Goal: Contribute content: Add original content to the website for others to see

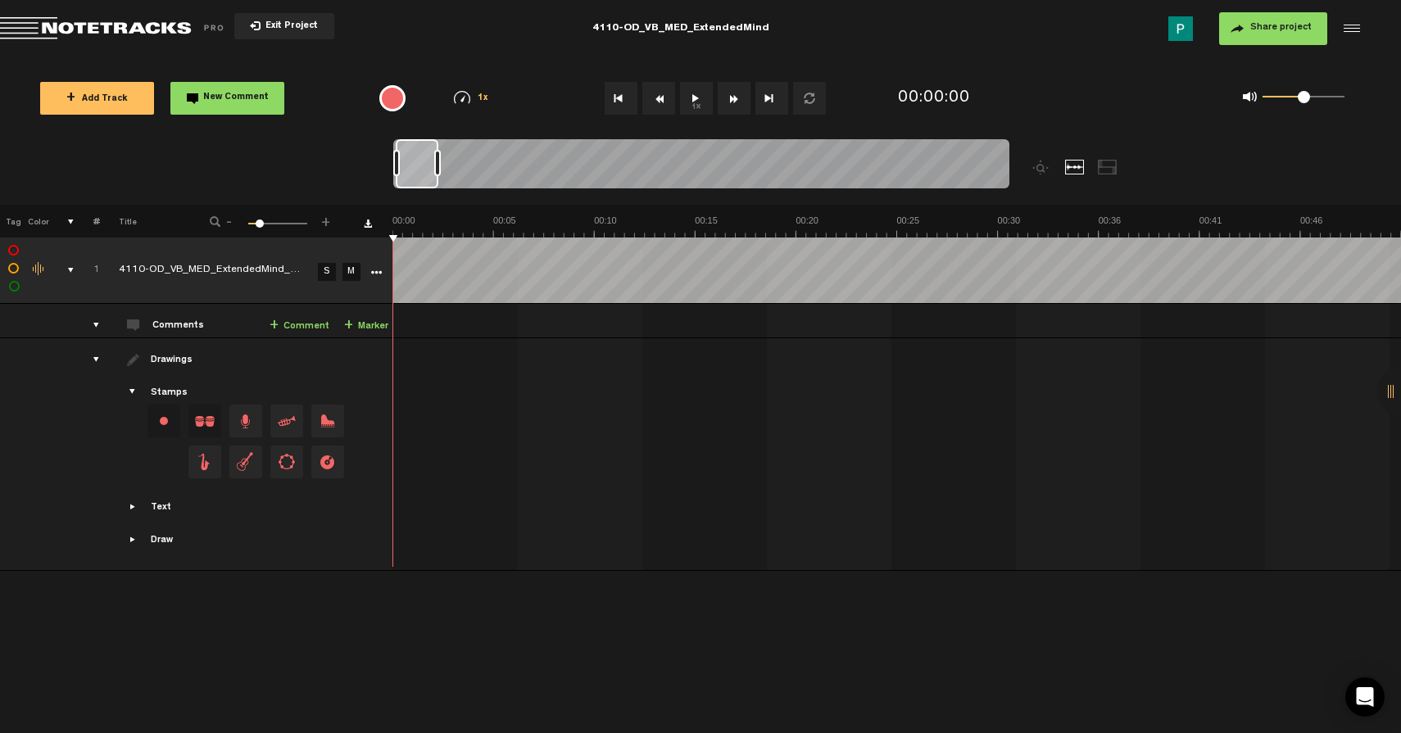
click at [702, 98] on button "1x" at bounding box center [696, 98] width 33 height 33
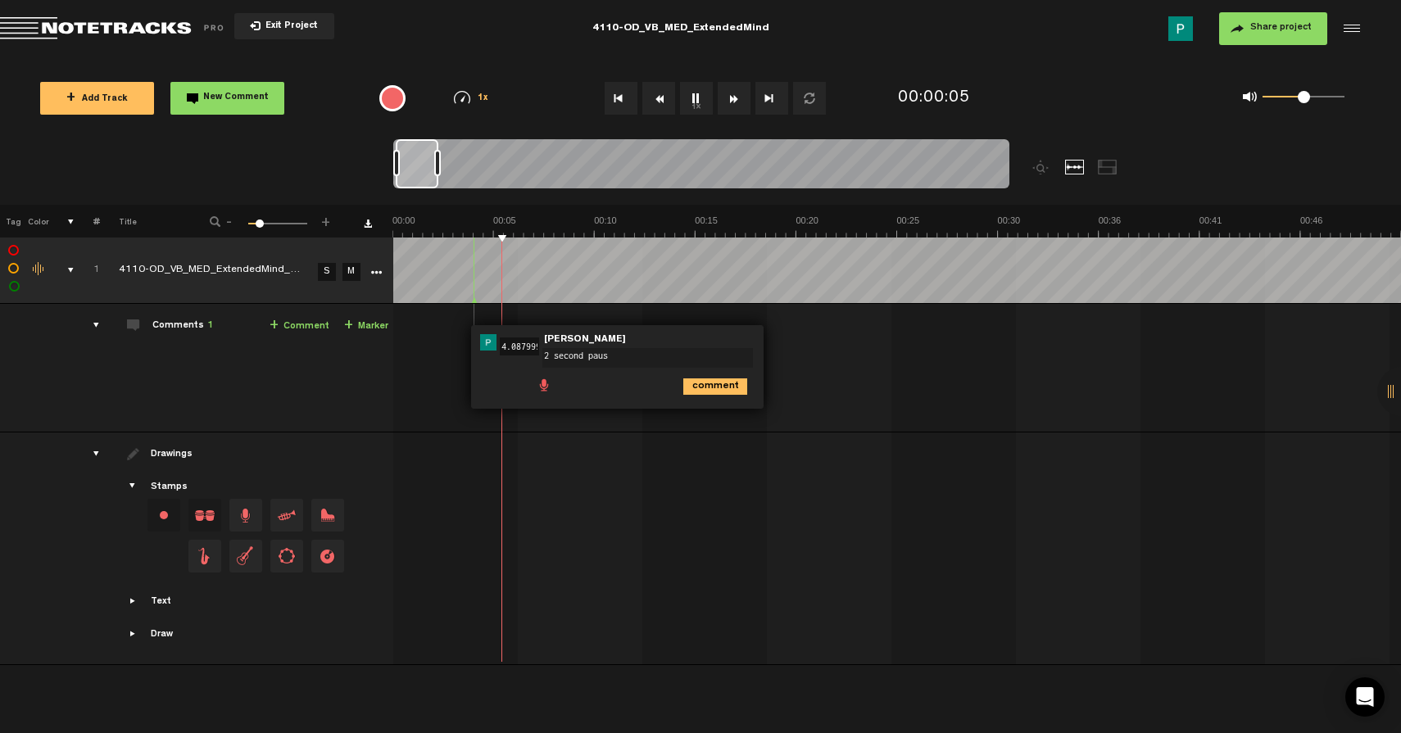
type textarea "2 second pause"
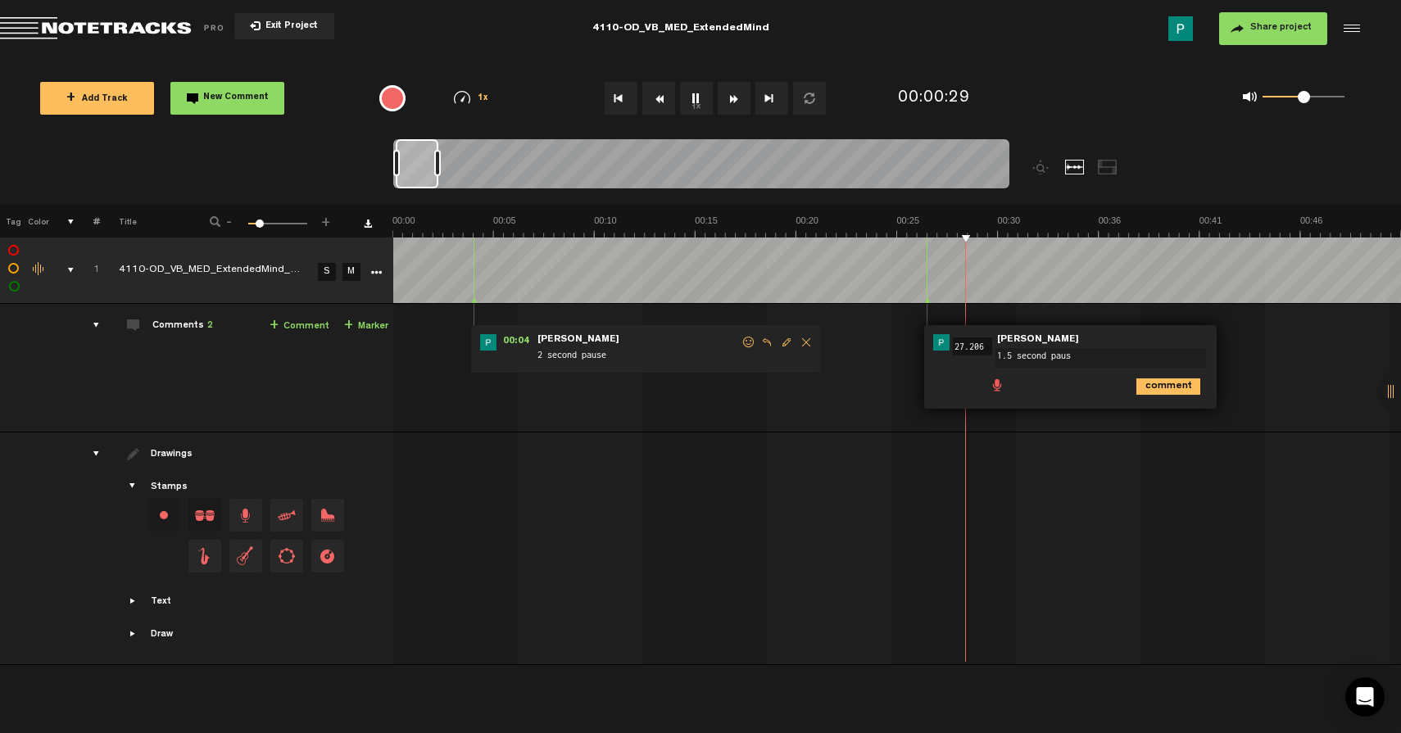
type textarea "1.5 second pause"
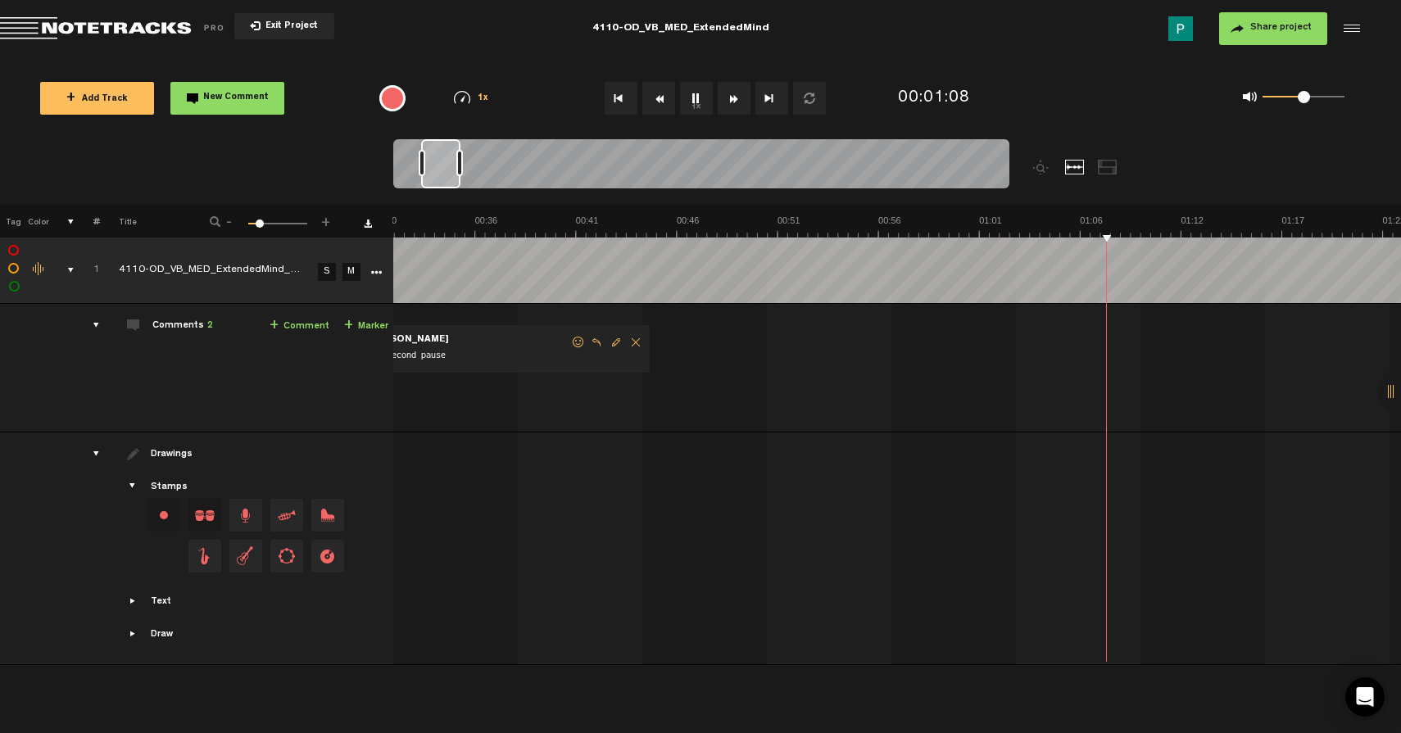
scroll to position [0, 643]
drag, startPoint x: 436, startPoint y: 170, endPoint x: 446, endPoint y: 166, distance: 10.7
click at [446, 166] on div at bounding box center [440, 163] width 39 height 49
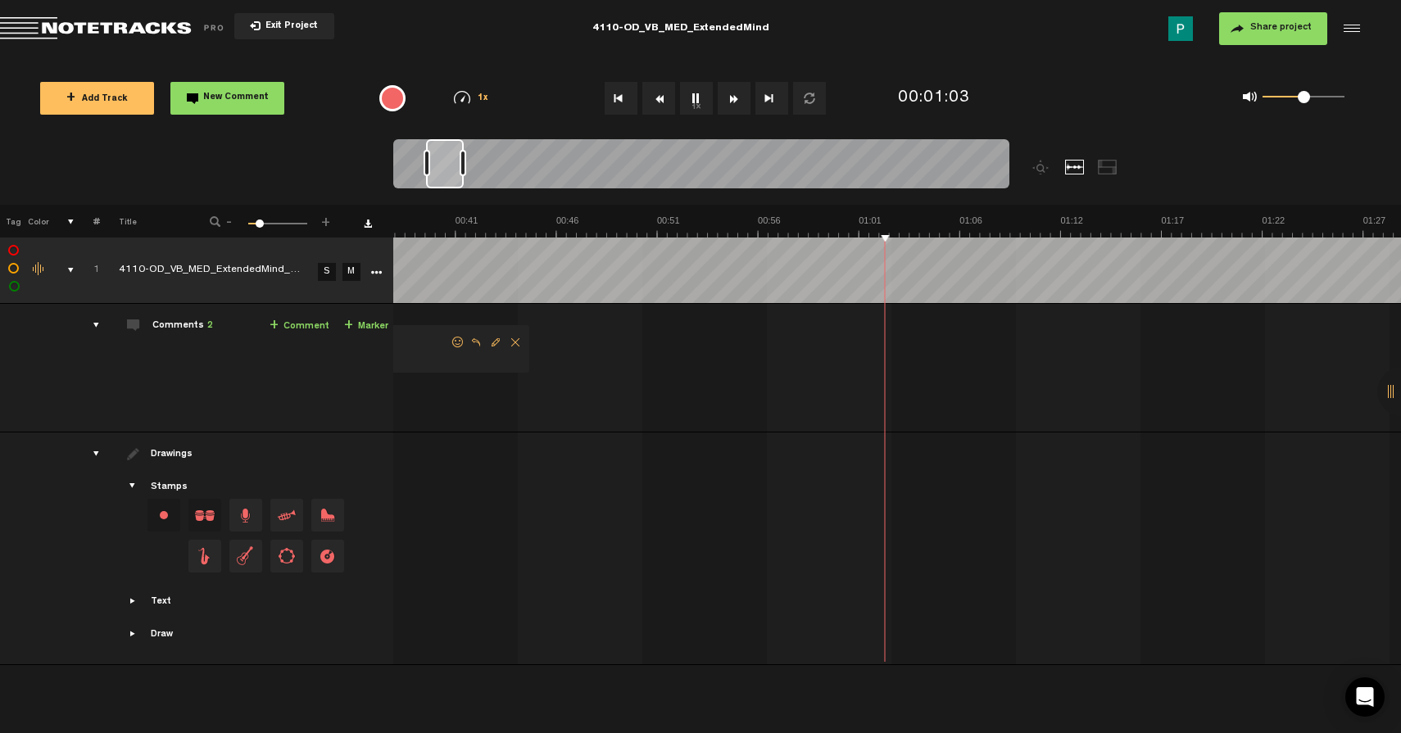
scroll to position [0, 805]
click at [452, 166] on div at bounding box center [445, 163] width 38 height 49
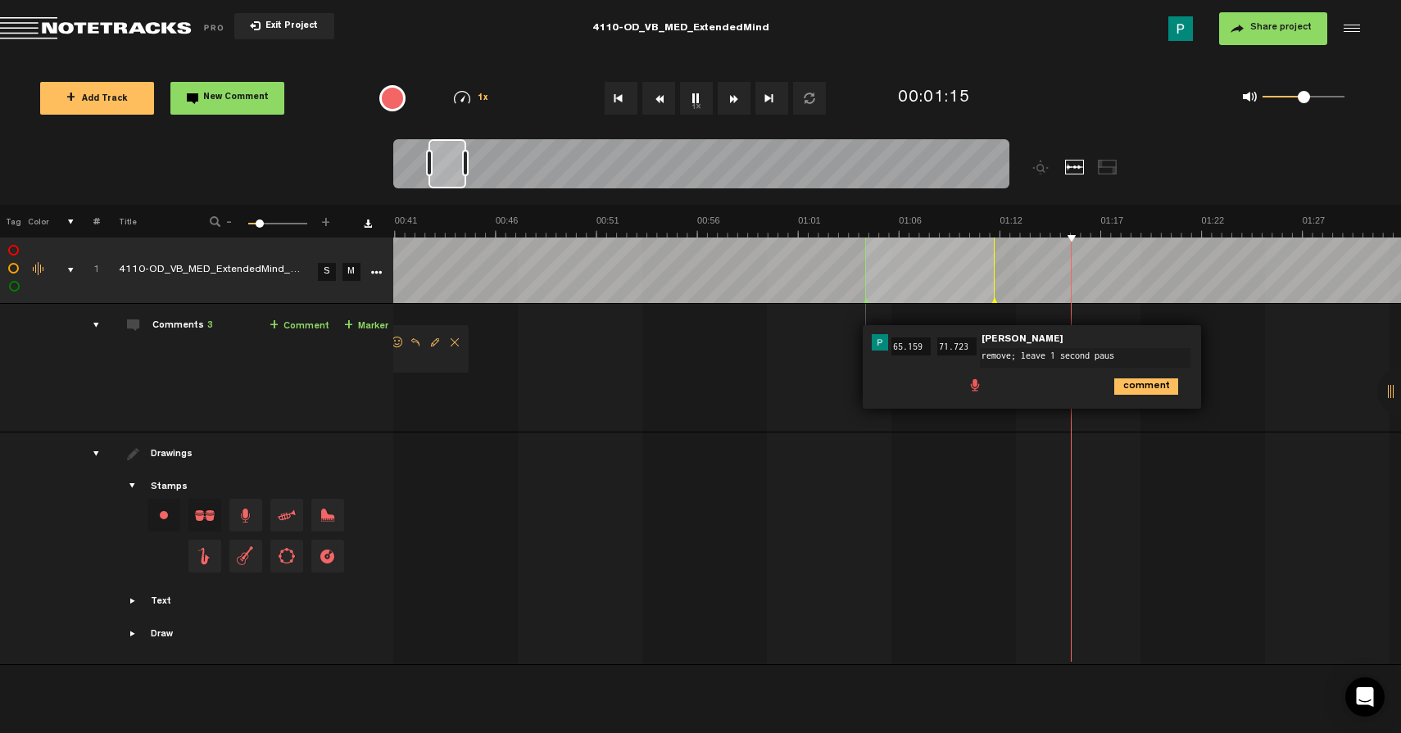
type textarea "remove; leave 1 second pause"
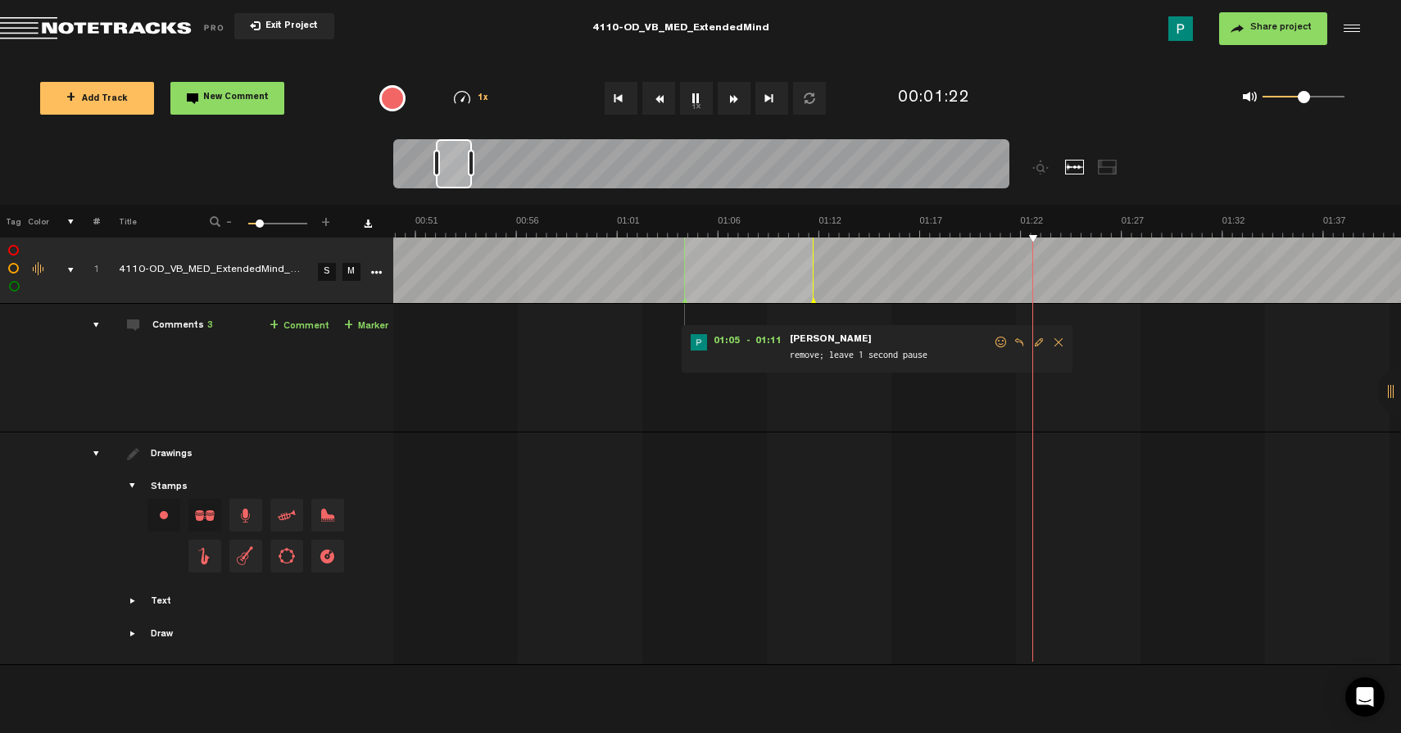
scroll to position [0, 986]
click at [458, 169] on div at bounding box center [454, 163] width 36 height 49
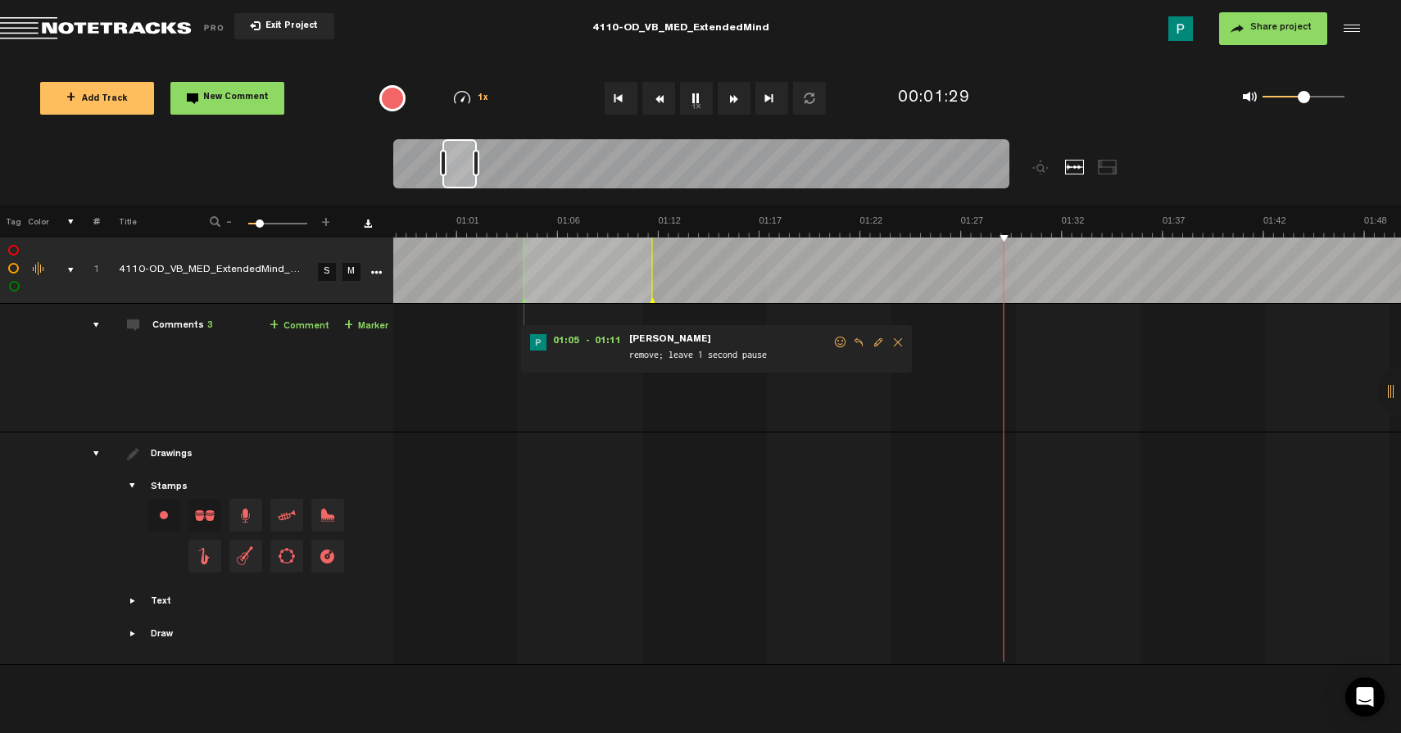
scroll to position [0, 1228]
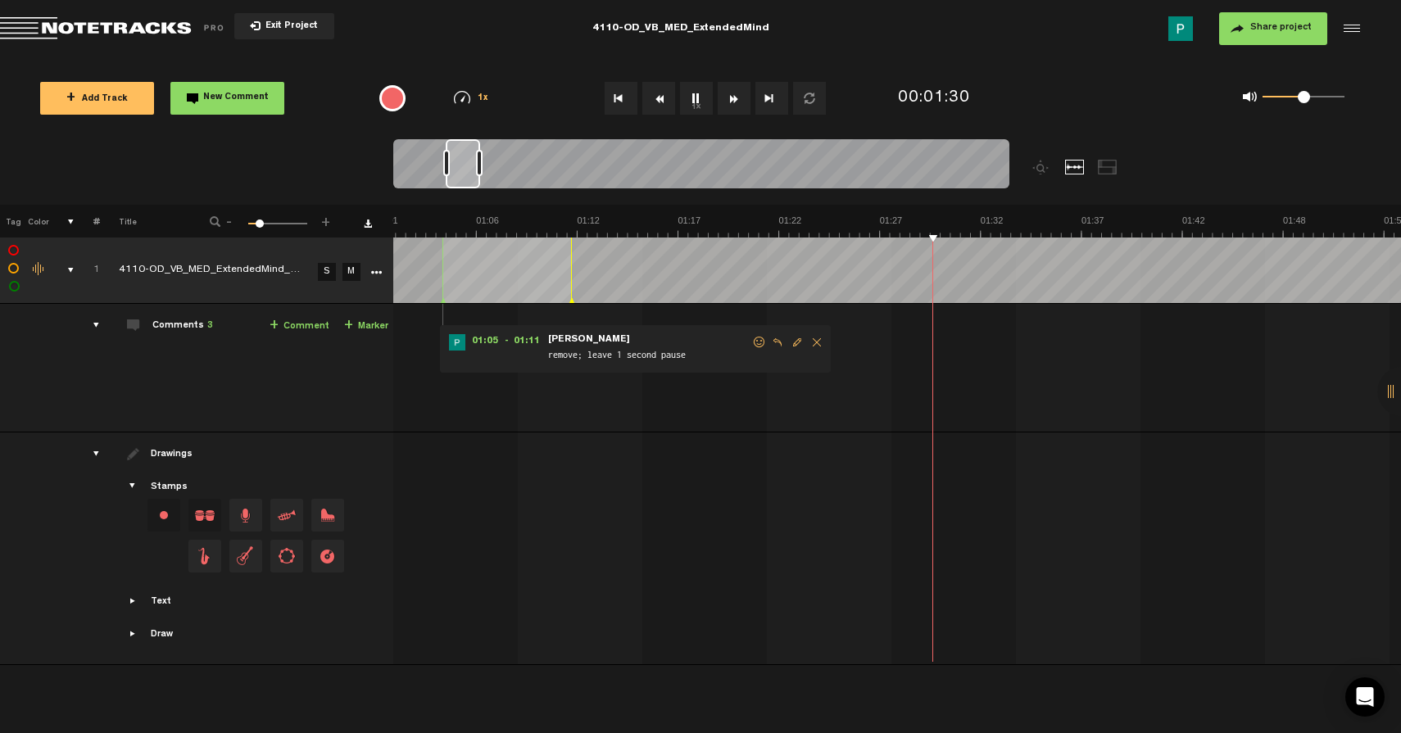
drag, startPoint x: 457, startPoint y: 175, endPoint x: 467, endPoint y: 174, distance: 10.0
click at [467, 174] on div at bounding box center [463, 163] width 34 height 49
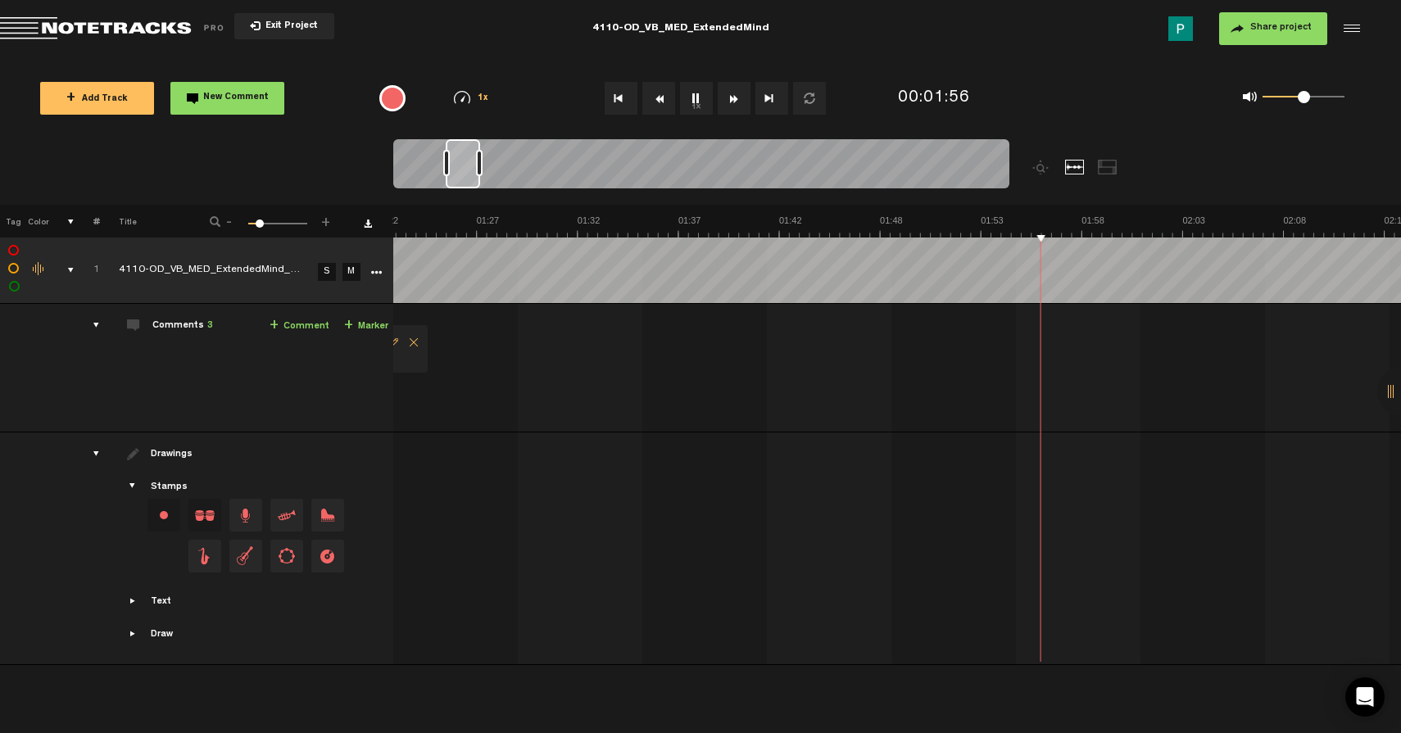
scroll to position [0, 1631]
click at [702, 93] on button "1x" at bounding box center [696, 98] width 33 height 33
click at [680, 93] on button "1x" at bounding box center [696, 98] width 33 height 33
click at [940, 387] on icon "comment" at bounding box center [941, 387] width 64 height 16
click at [1033, 346] on span "Delete comment" at bounding box center [1032, 342] width 20 height 11
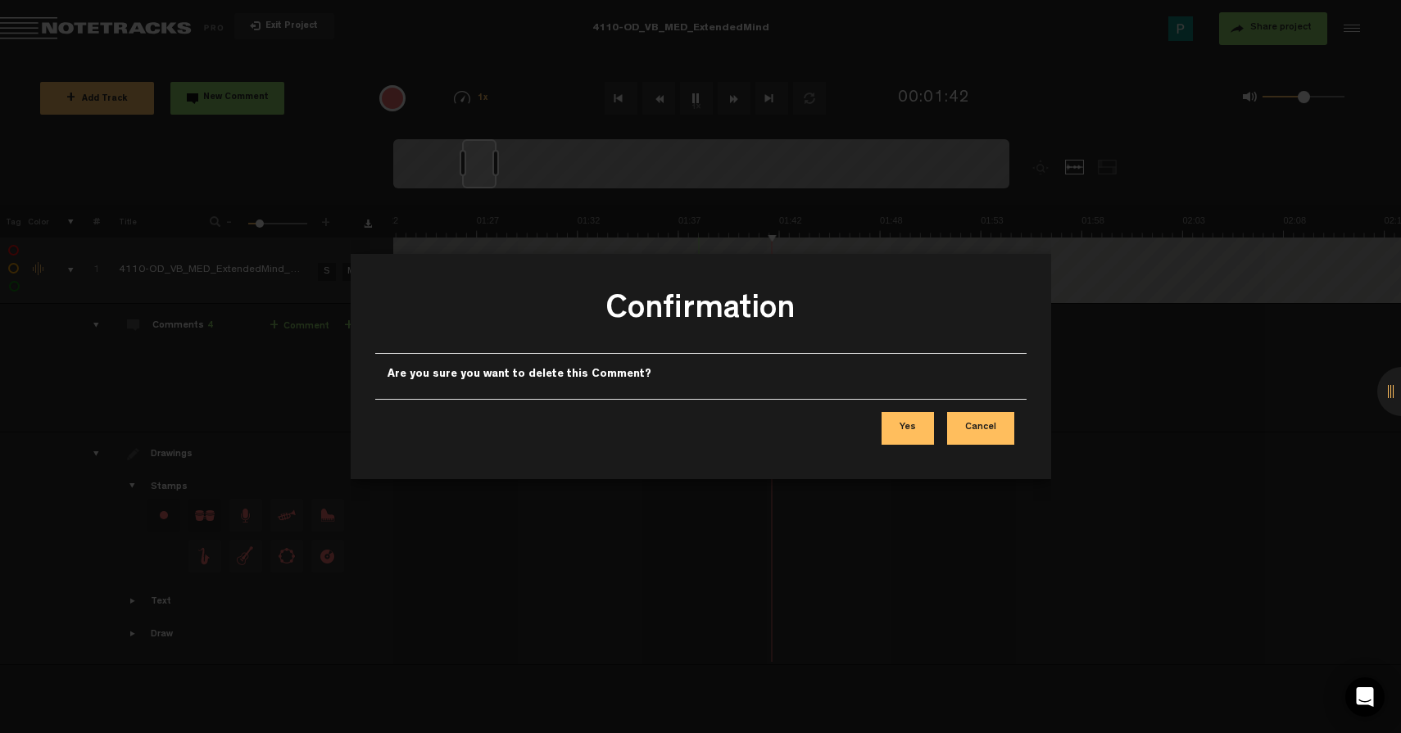
click at [924, 430] on button "Yes" at bounding box center [908, 428] width 52 height 33
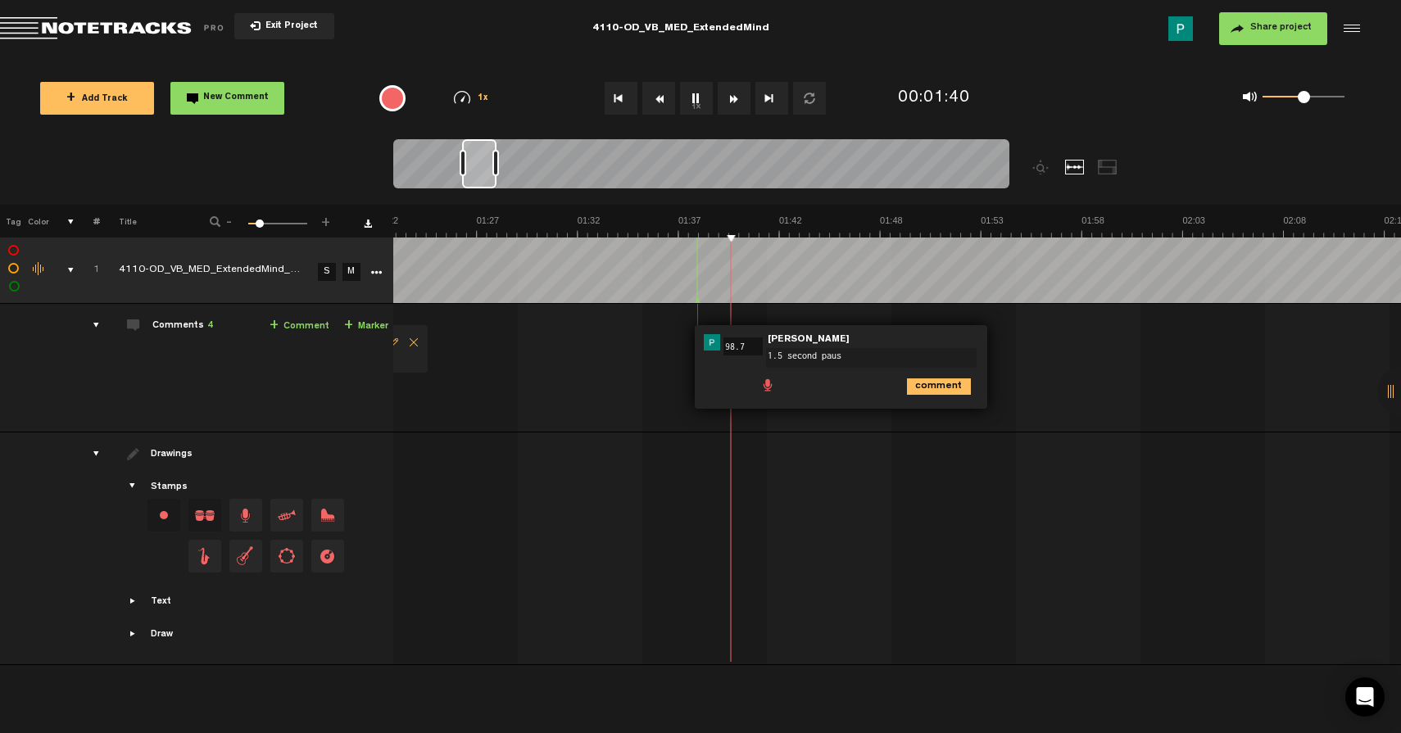
type textarea "1.5 second pause"
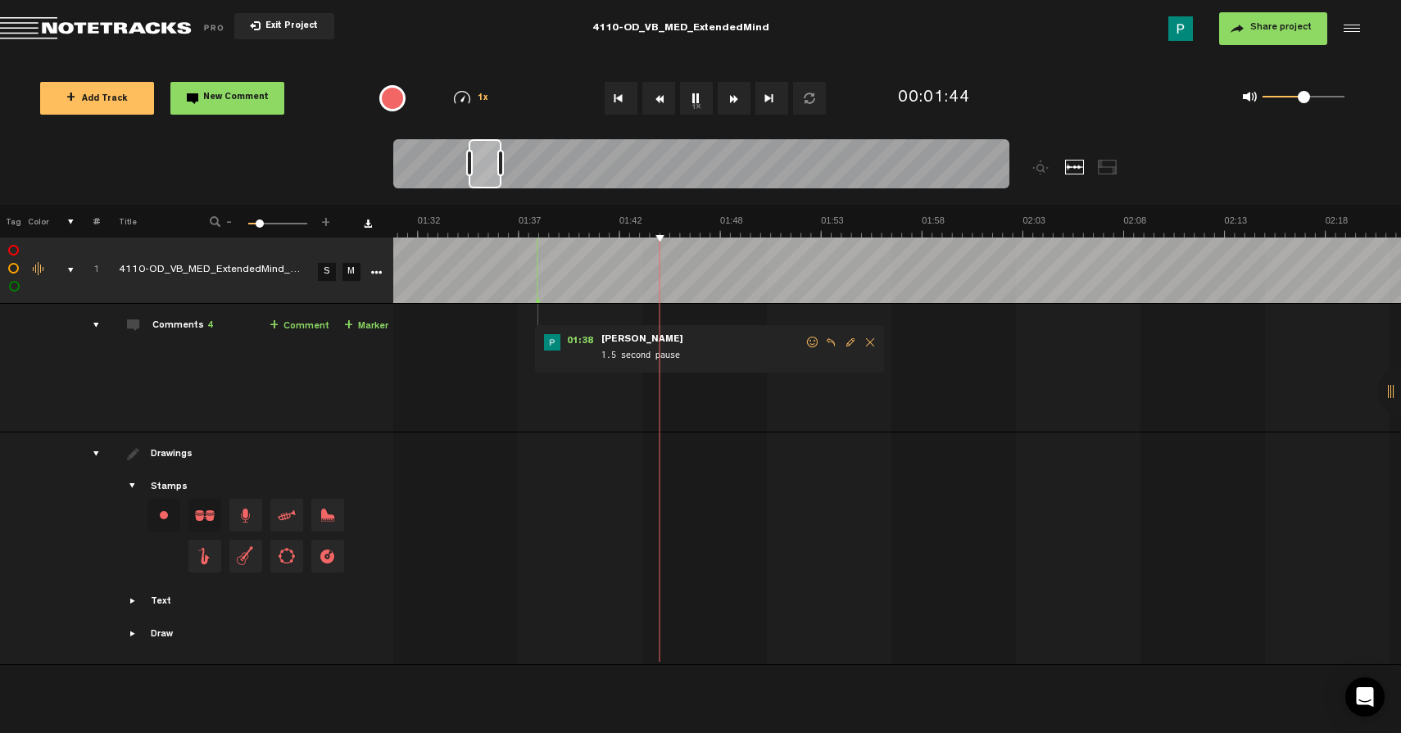
scroll to position [0, 1811]
click at [493, 164] on div at bounding box center [485, 163] width 33 height 49
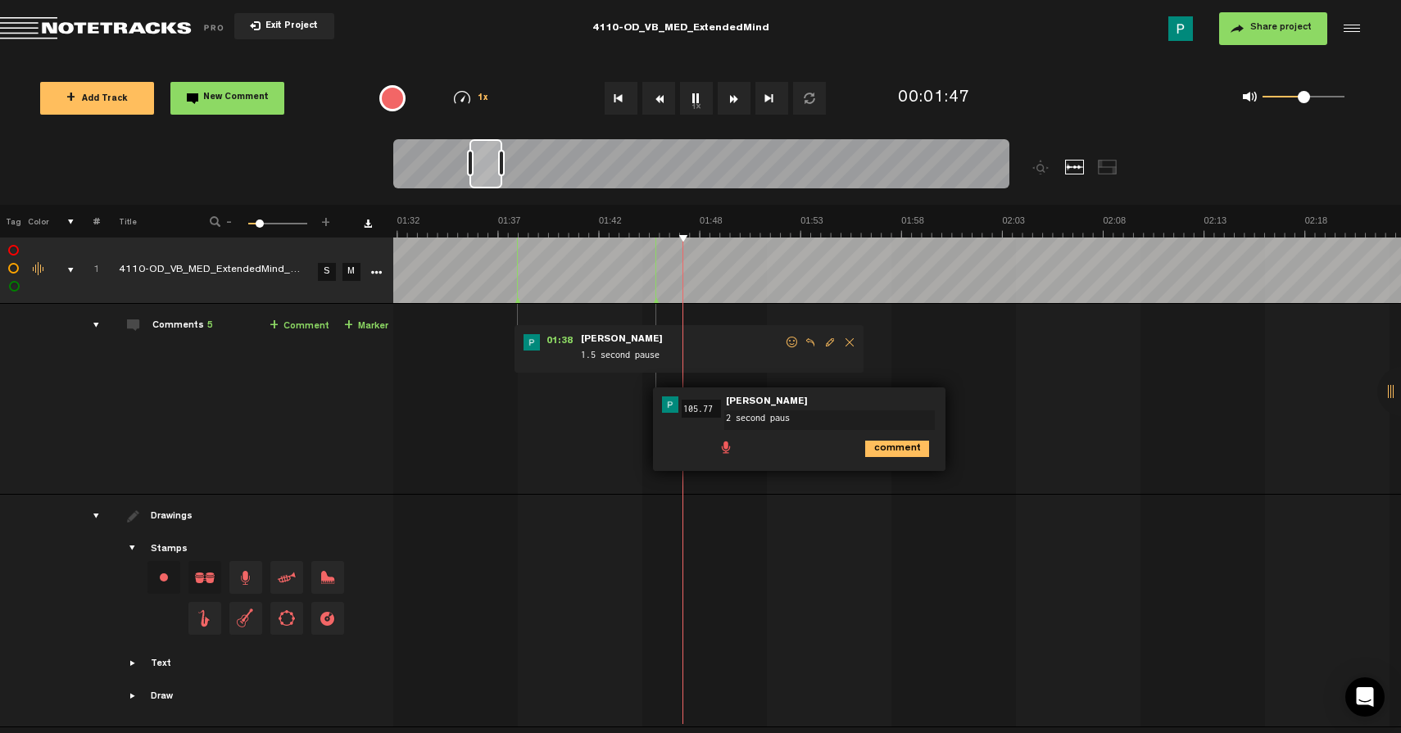
type textarea "2 second pause"
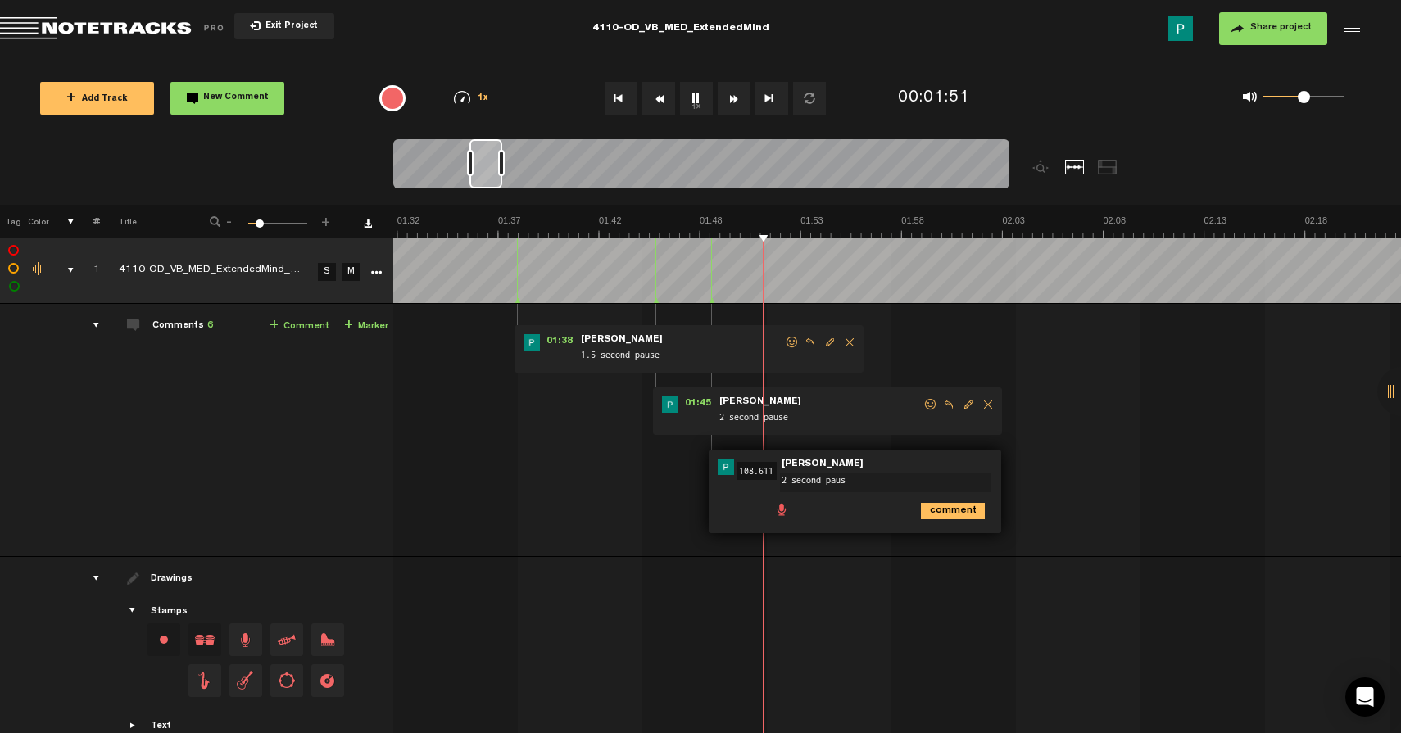
type textarea "2 second pause"
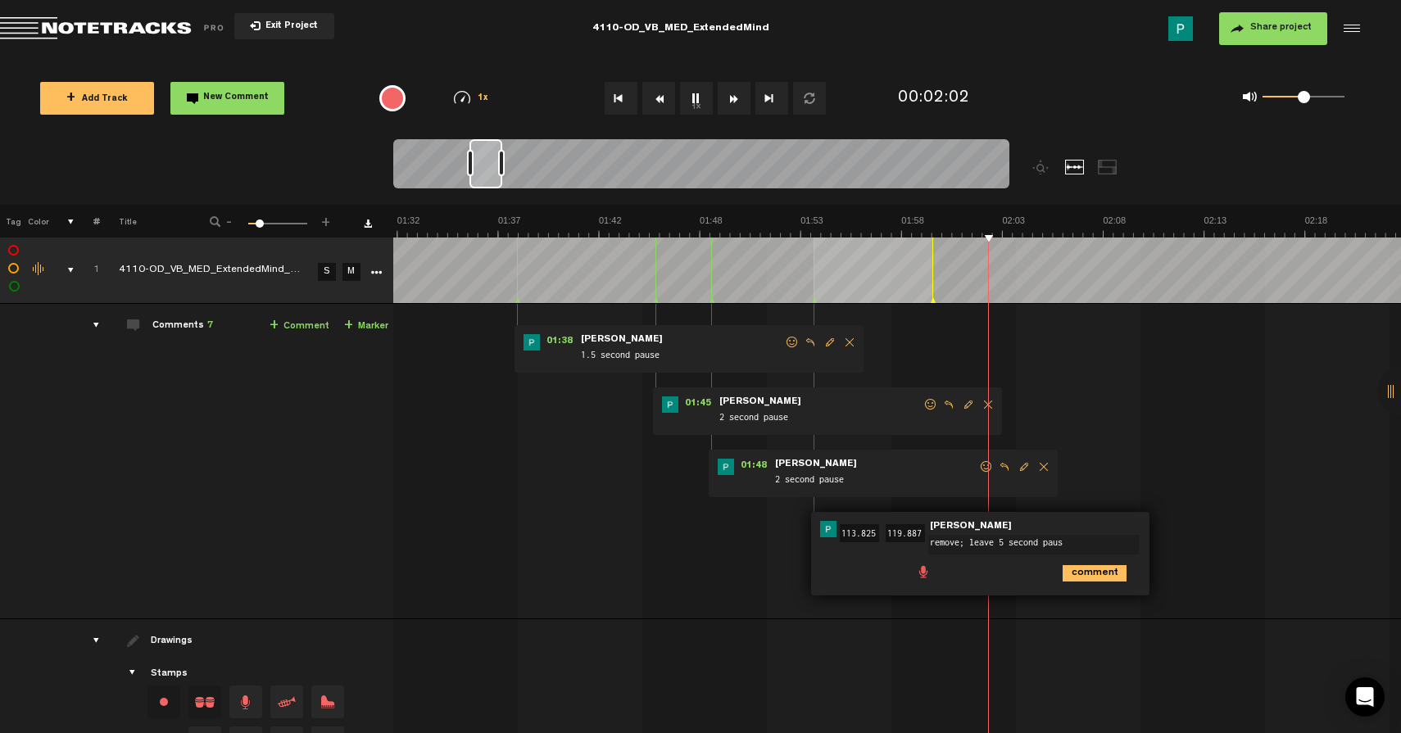
type textarea "remove; leave 5 second pause"
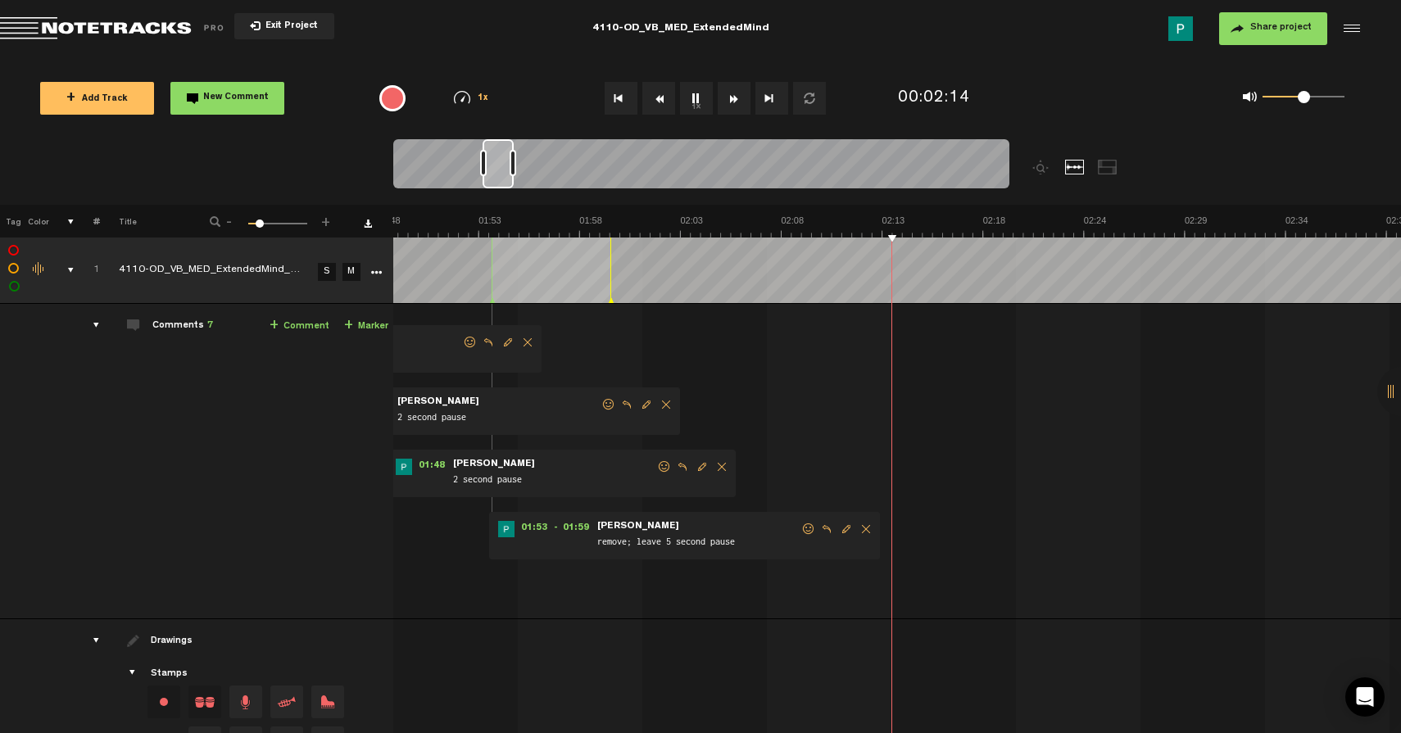
scroll to position [0, 2254]
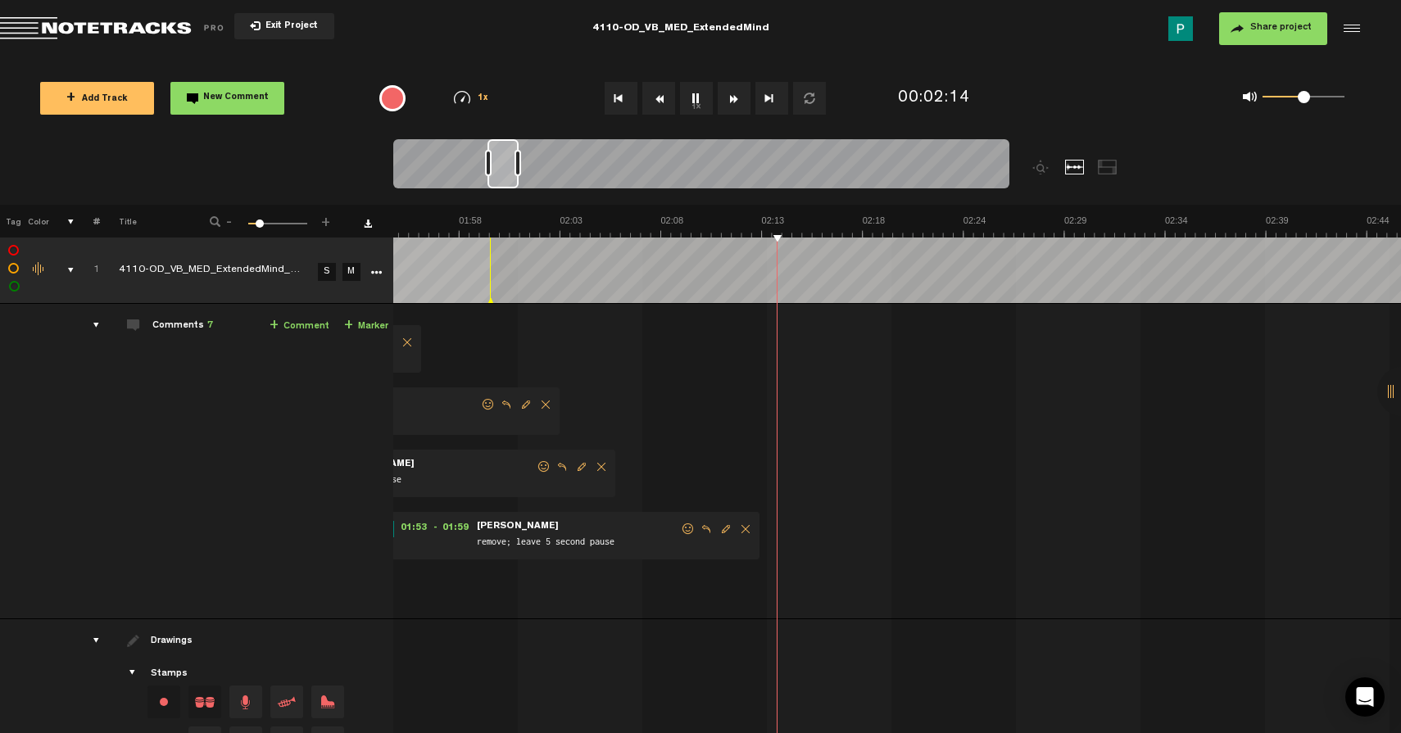
drag, startPoint x: 485, startPoint y: 167, endPoint x: 503, endPoint y: 166, distance: 18.1
click at [503, 166] on div at bounding box center [503, 163] width 31 height 49
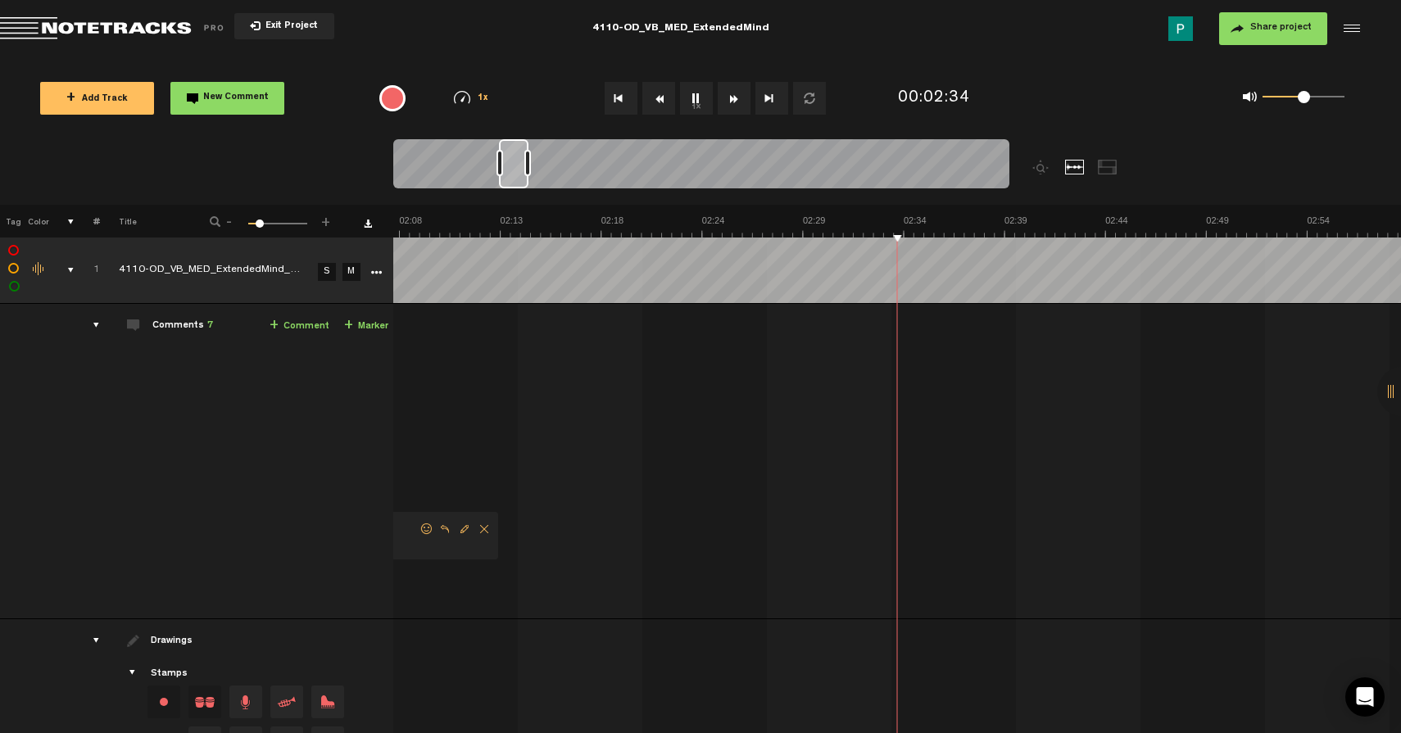
scroll to position [0, 2635]
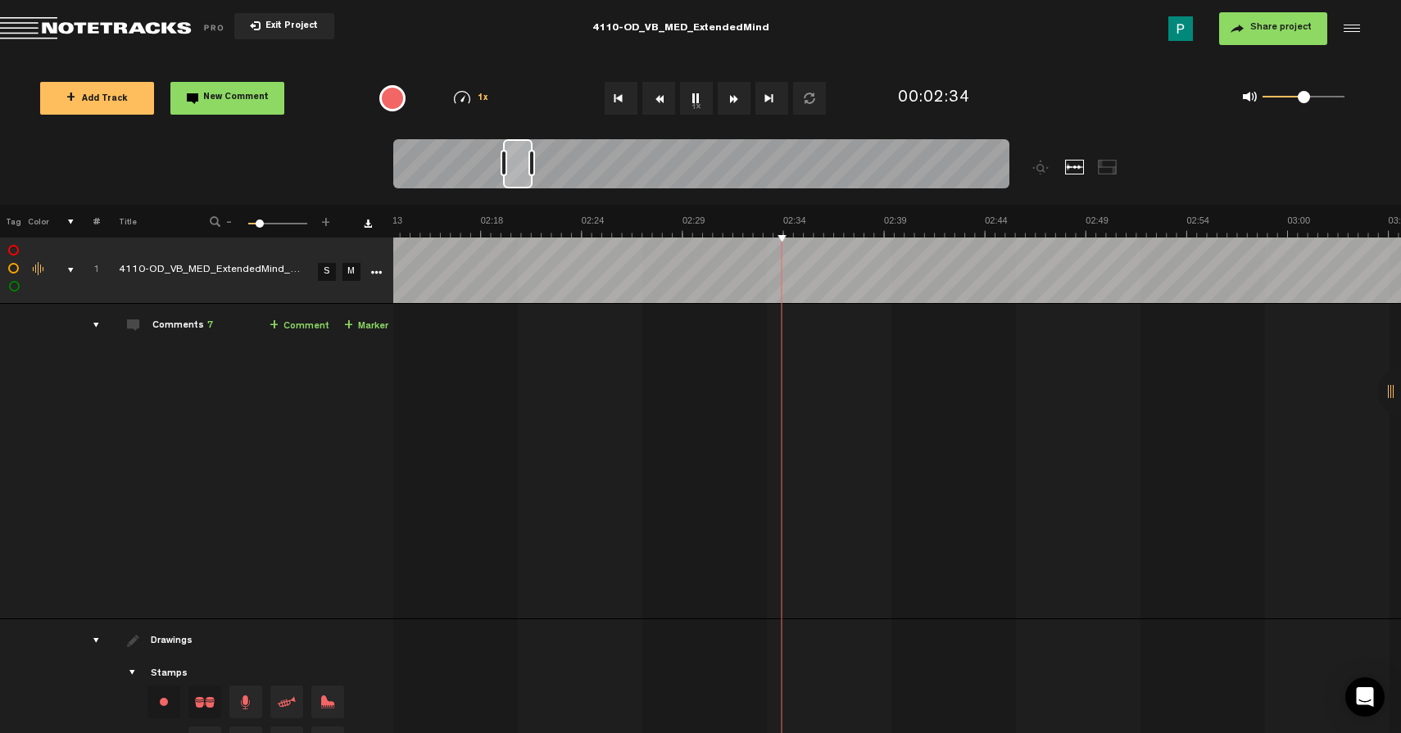
drag, startPoint x: 502, startPoint y: 162, endPoint x: 518, endPoint y: 159, distance: 15.9
click at [518, 159] on div at bounding box center [518, 163] width 30 height 49
click at [697, 100] on button "1x" at bounding box center [696, 98] width 33 height 33
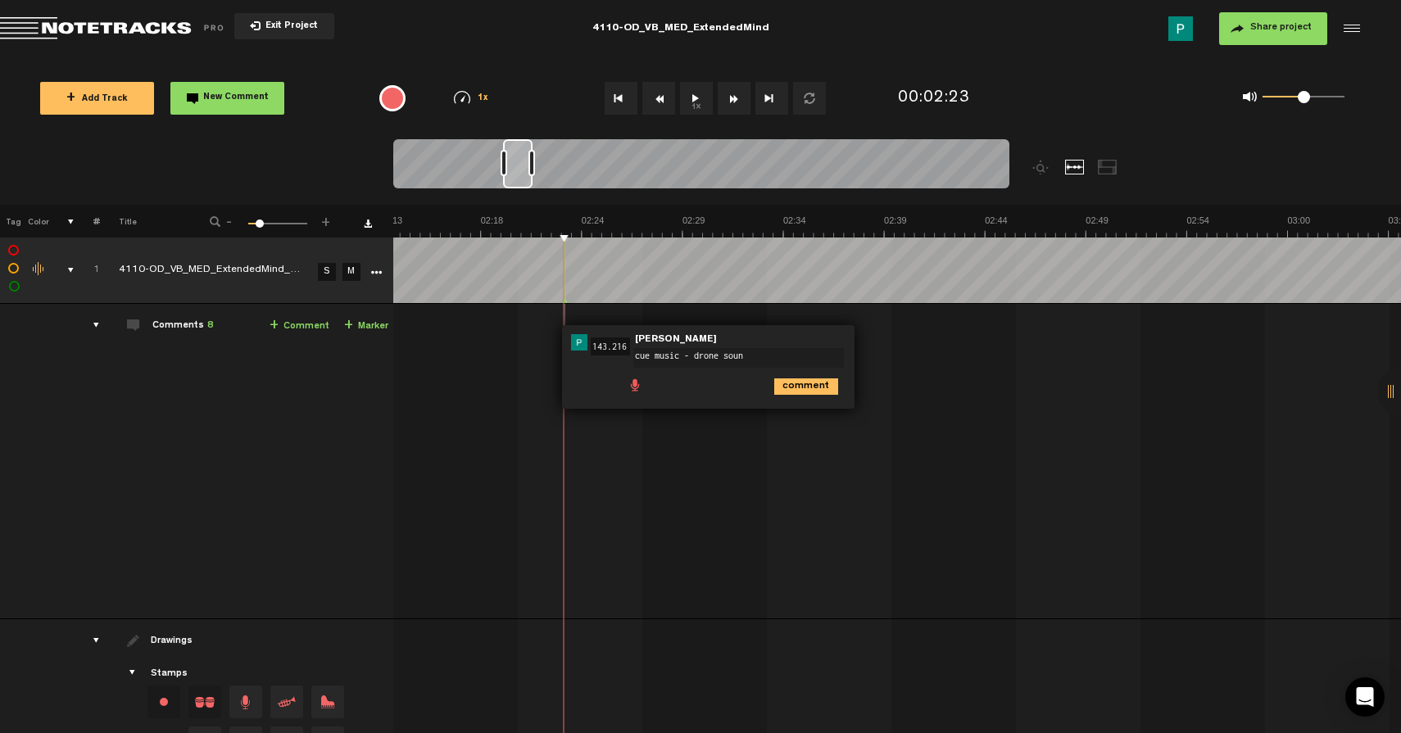
type textarea "cue music - drone sound"
click at [878, 342] on span "Edit comment" at bounding box center [878, 342] width 20 height 11
type textarea "cue music - drone sound. Let's use the organ from EVT's latest (Sept) commission"
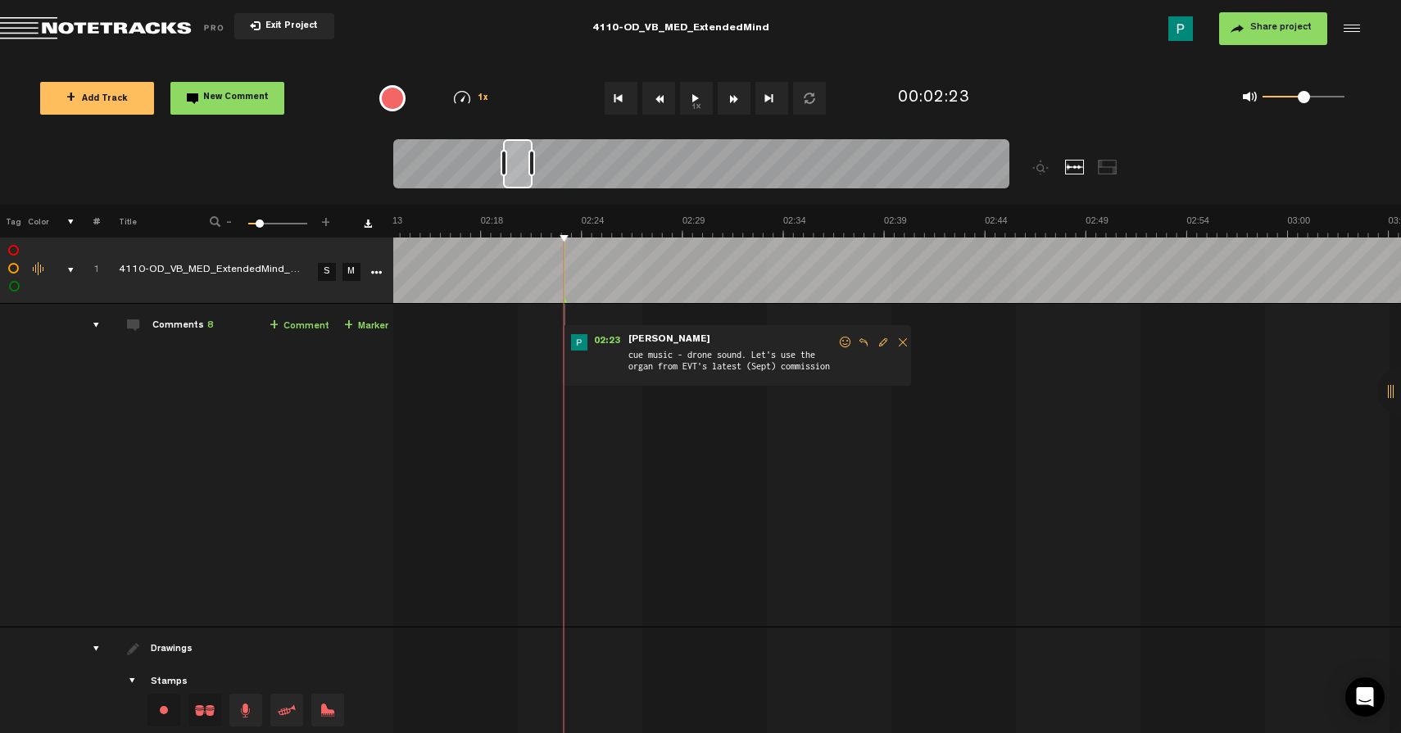
click at [701, 97] on button "1x" at bounding box center [696, 98] width 33 height 33
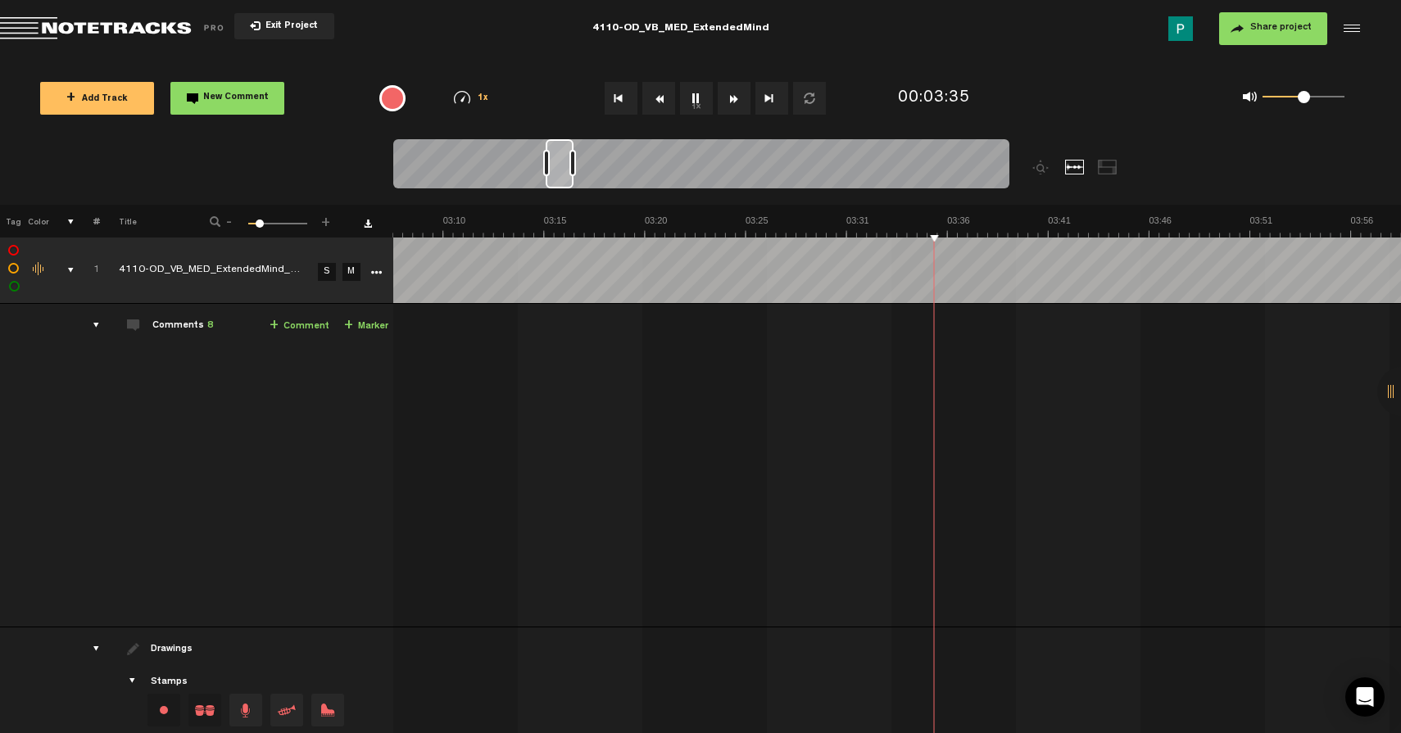
scroll to position [0, 3702]
drag, startPoint x: 551, startPoint y: 176, endPoint x: 561, endPoint y: 176, distance: 10.7
click at [561, 176] on div at bounding box center [560, 163] width 28 height 49
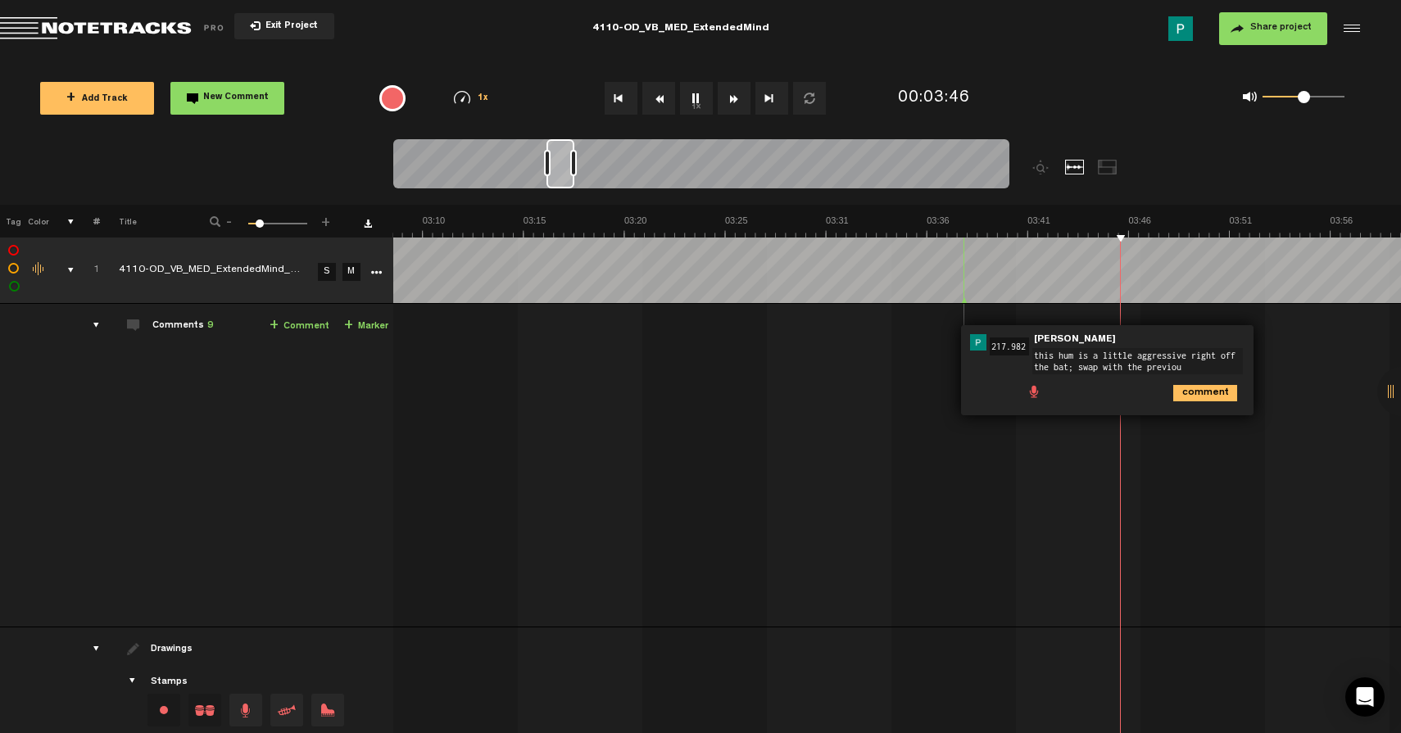
type textarea "this hum is a little aggressive right off the bat; swap with the previous"
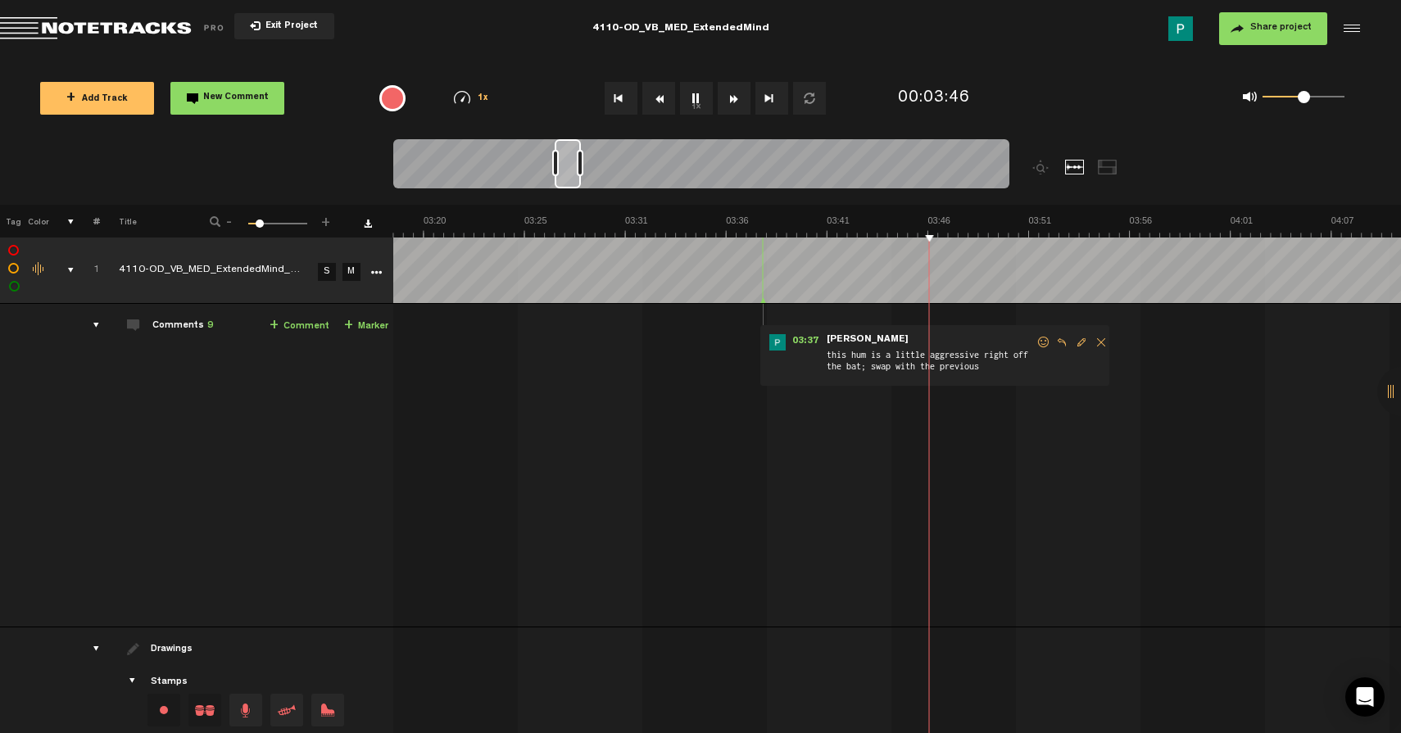
scroll to position [0, 3924]
drag, startPoint x: 555, startPoint y: 179, endPoint x: 564, endPoint y: 179, distance: 9.0
click at [564, 179] on div at bounding box center [568, 163] width 26 height 49
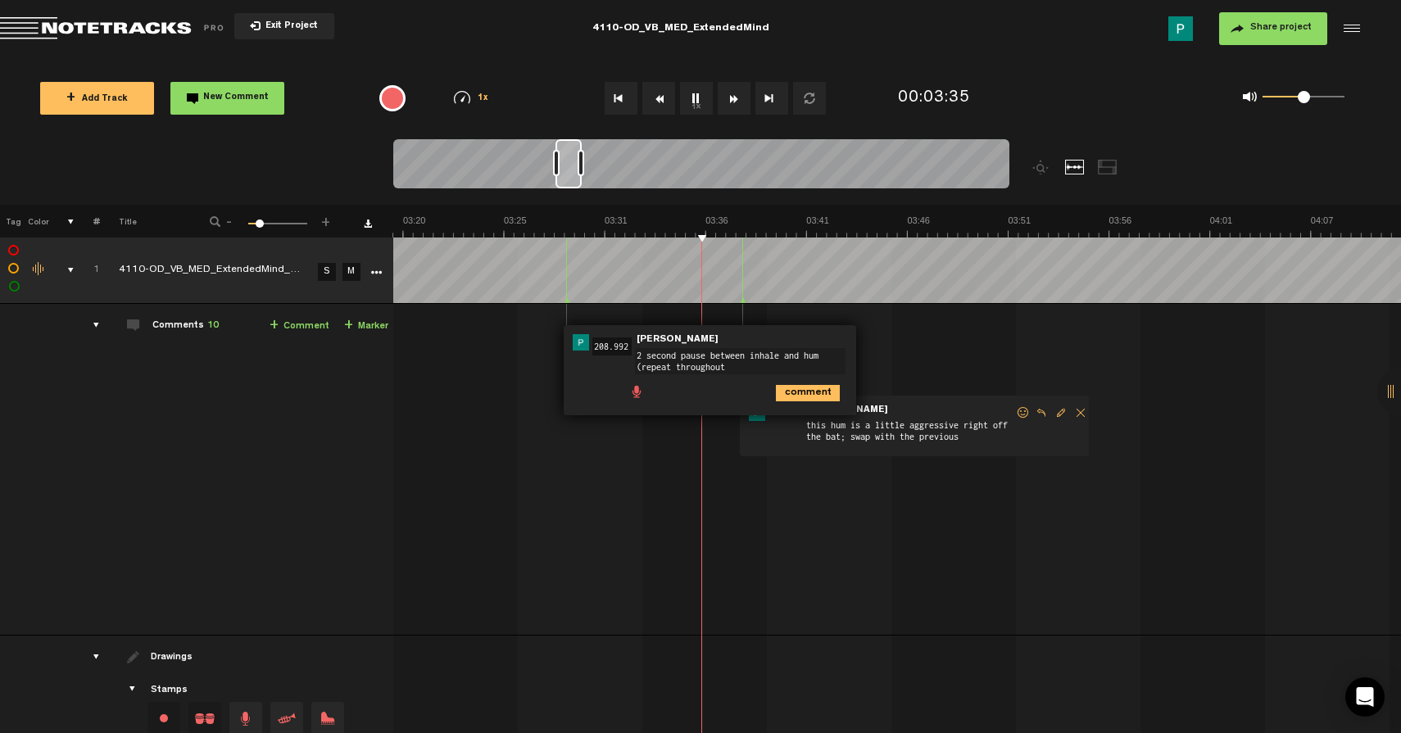
type textarea "2 second pause between inhale and hum (repeat throughout)"
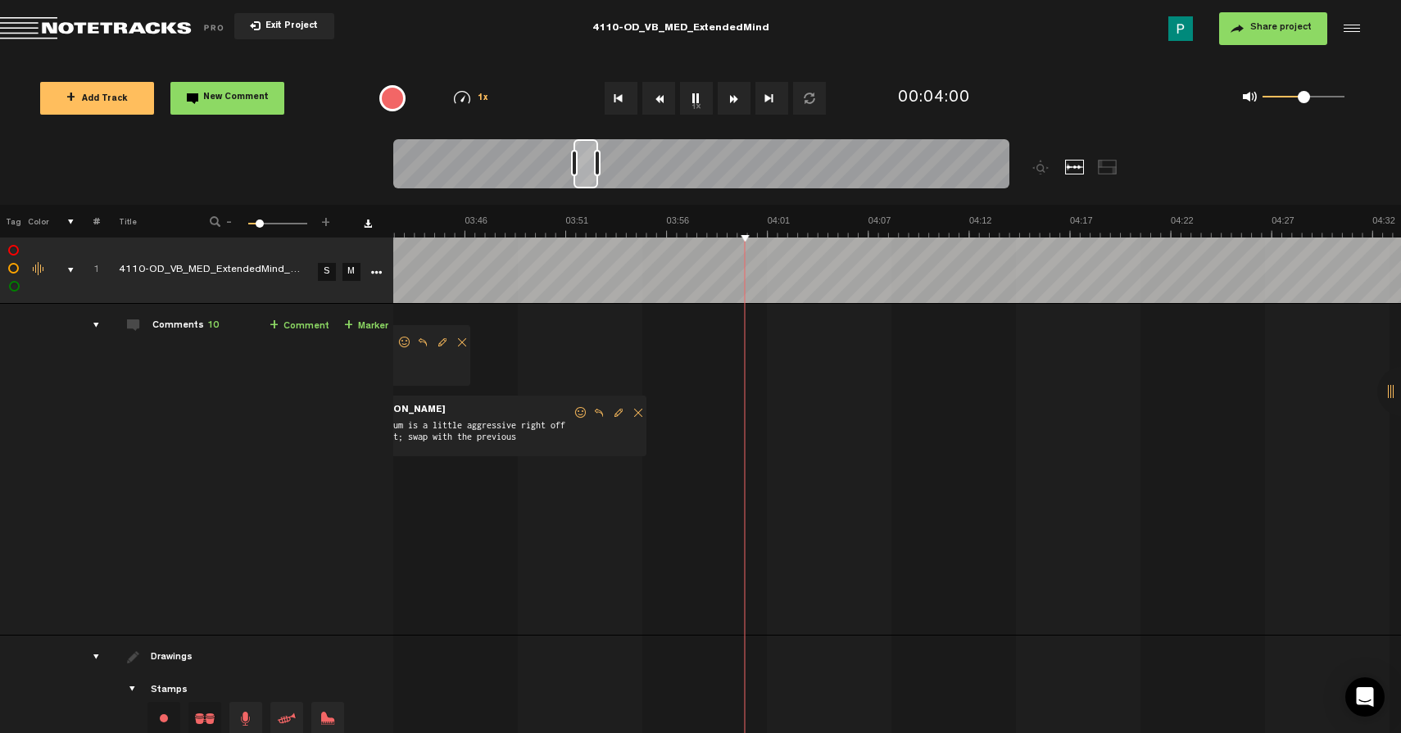
scroll to position [0, 4387]
drag, startPoint x: 565, startPoint y: 174, endPoint x: 583, endPoint y: 171, distance: 19.0
click at [583, 171] on div at bounding box center [586, 163] width 25 height 49
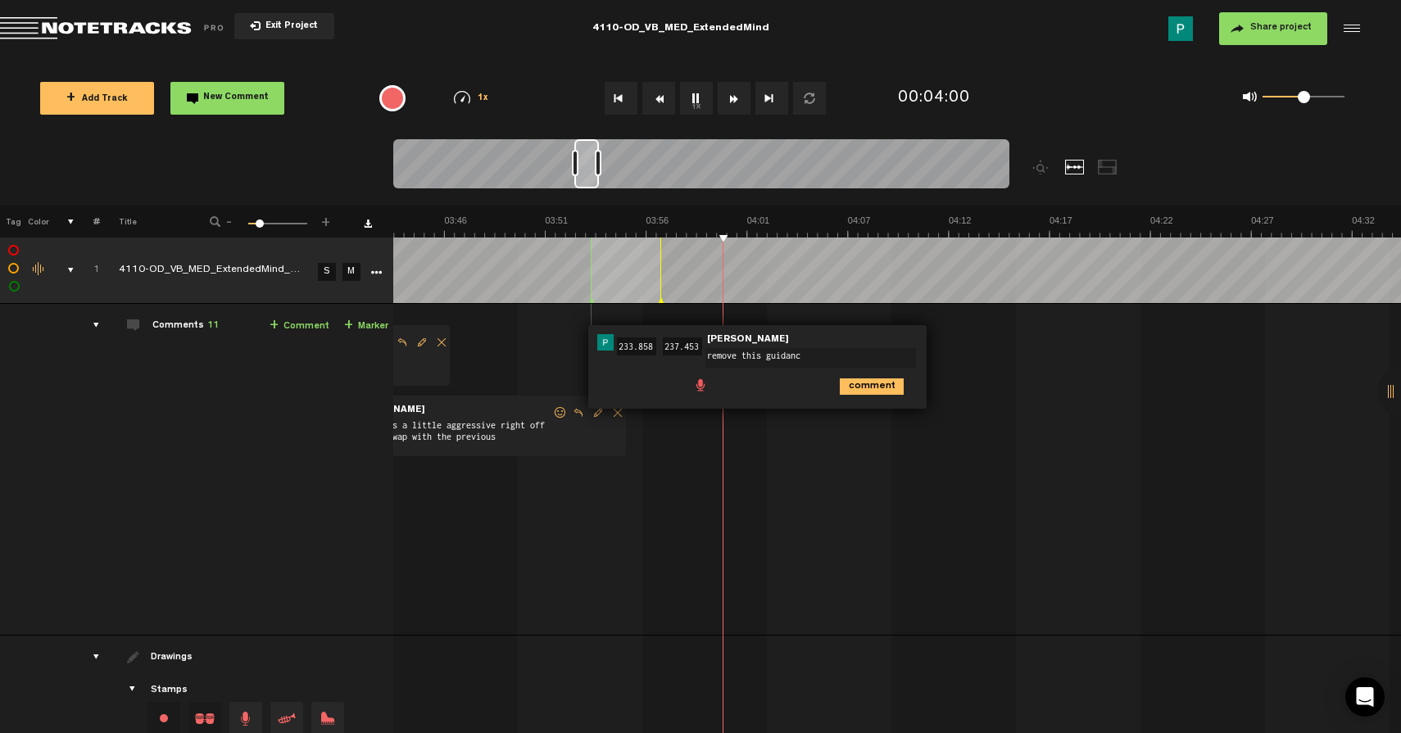
type textarea "remove this guidance"
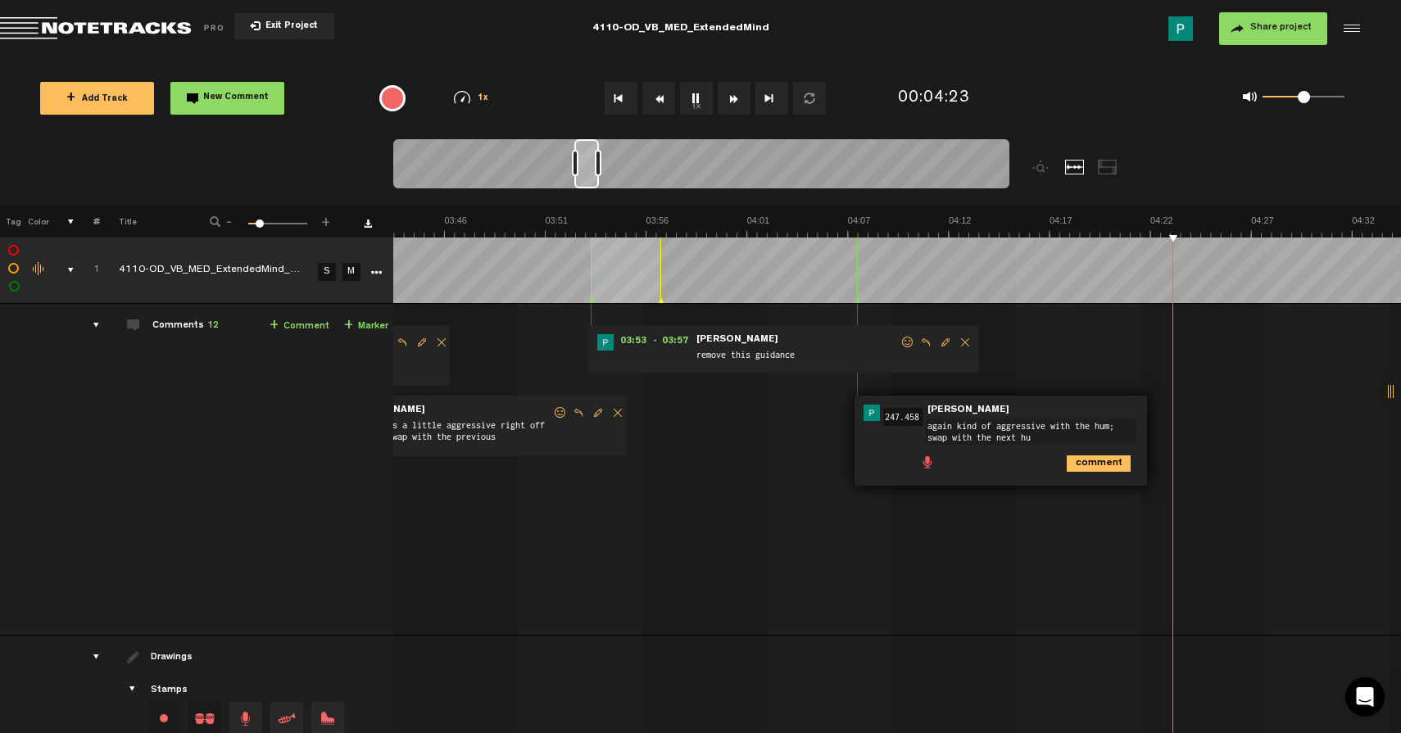
type textarea "again kind of aggressive with the hum; swap with the next hum"
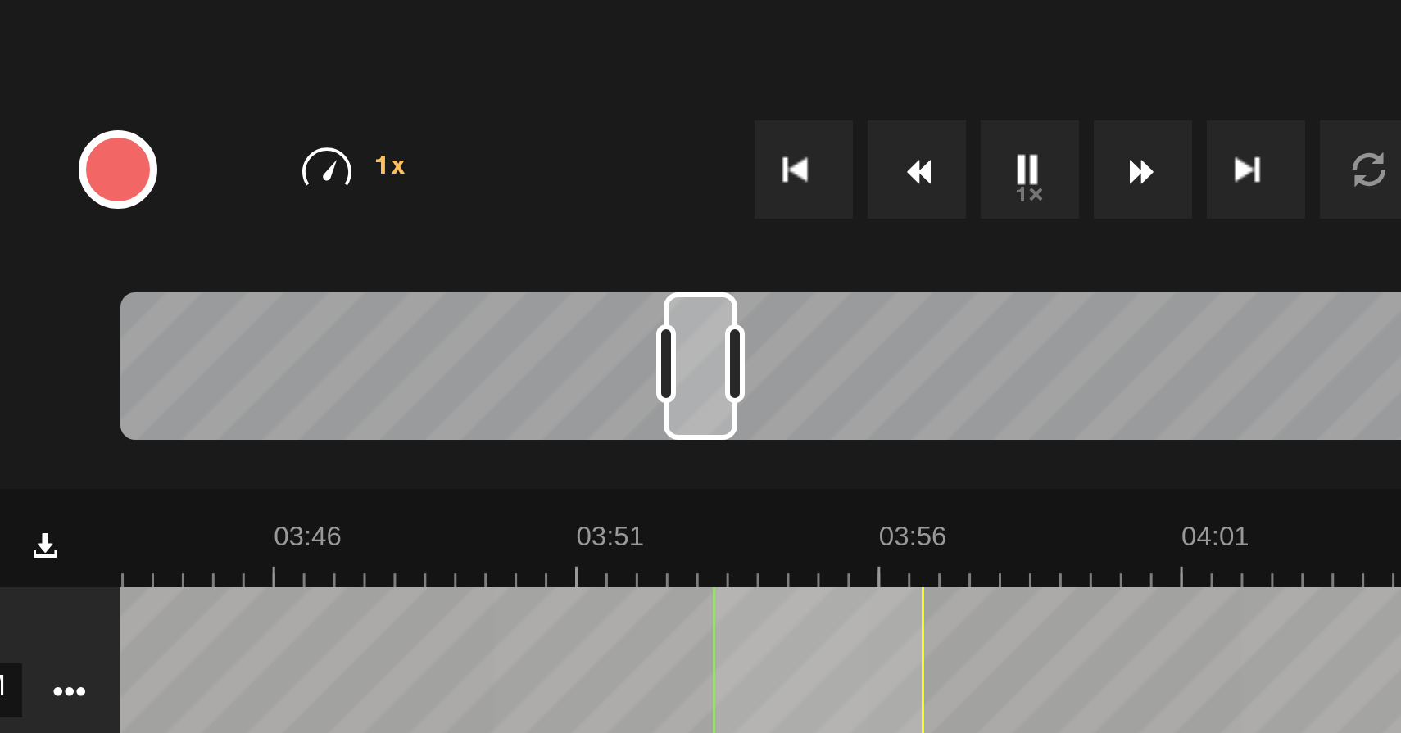
click at [549, 57] on div "Loading... 100% + Add Track New Comment 1x 0.25x 0.5x 0.75x 1x 1.25x 1.5x 1.75x…" at bounding box center [700, 57] width 1401 height 0
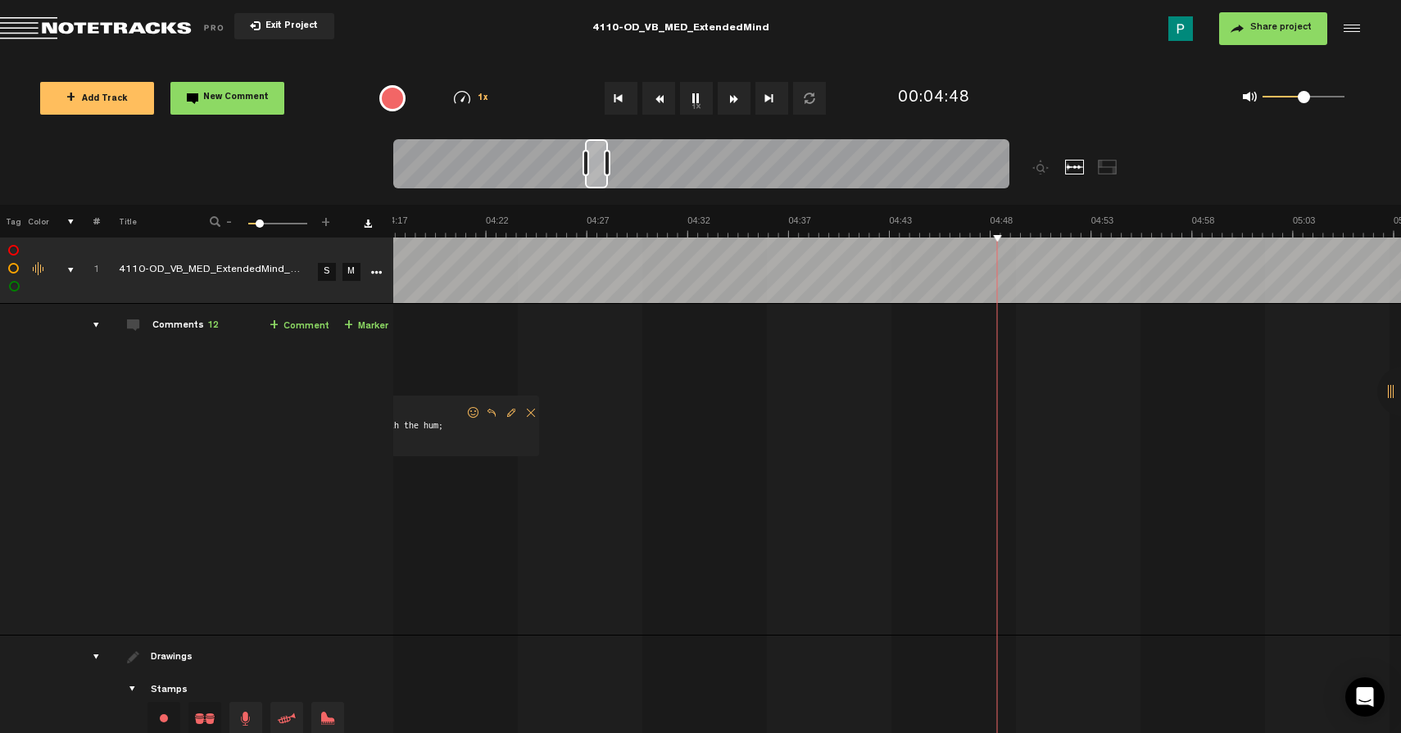
scroll to position [0, 5072]
drag, startPoint x: 588, startPoint y: 179, endPoint x: 599, endPoint y: 176, distance: 11.7
click at [599, 176] on div at bounding box center [597, 163] width 23 height 49
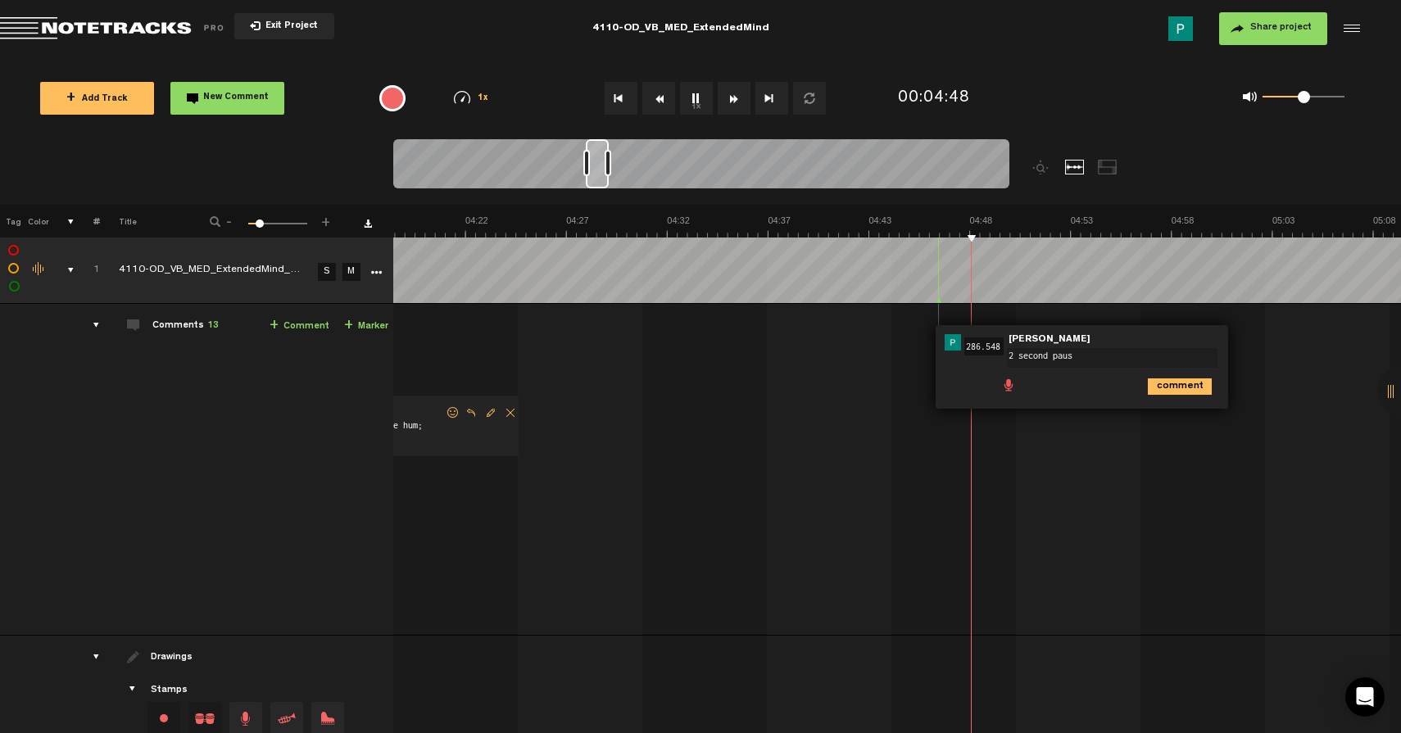
type textarea "2 second pause"
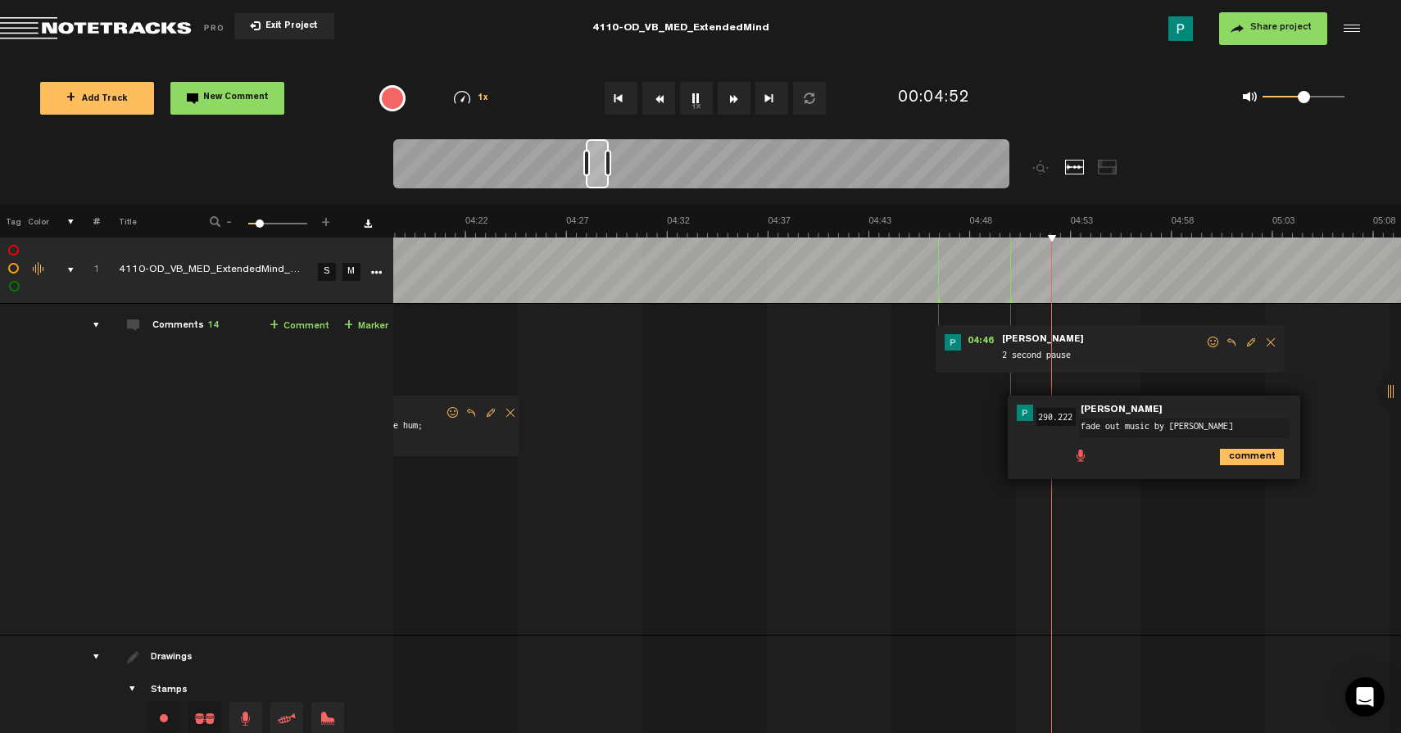
type textarea "fade out music by her"
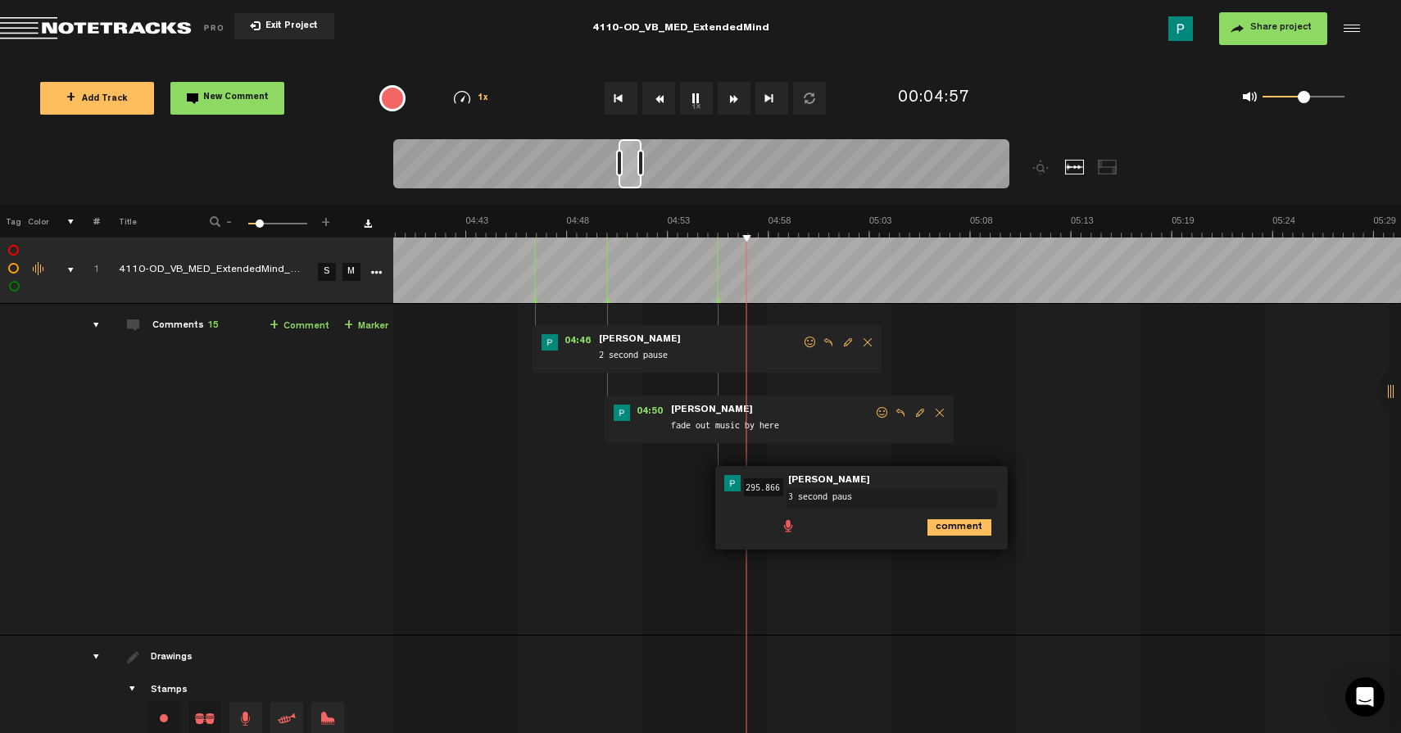
type textarea "3 second pause"
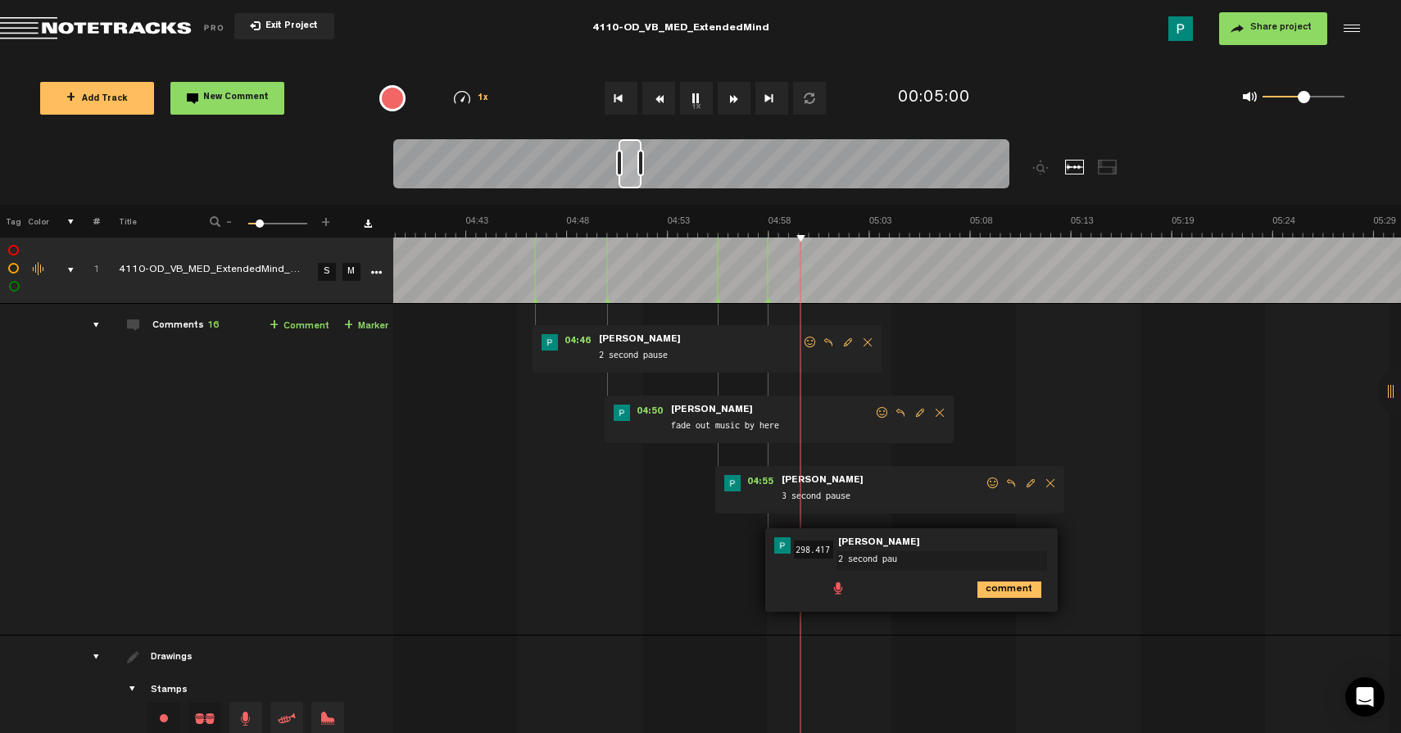
type textarea "2 second paus"
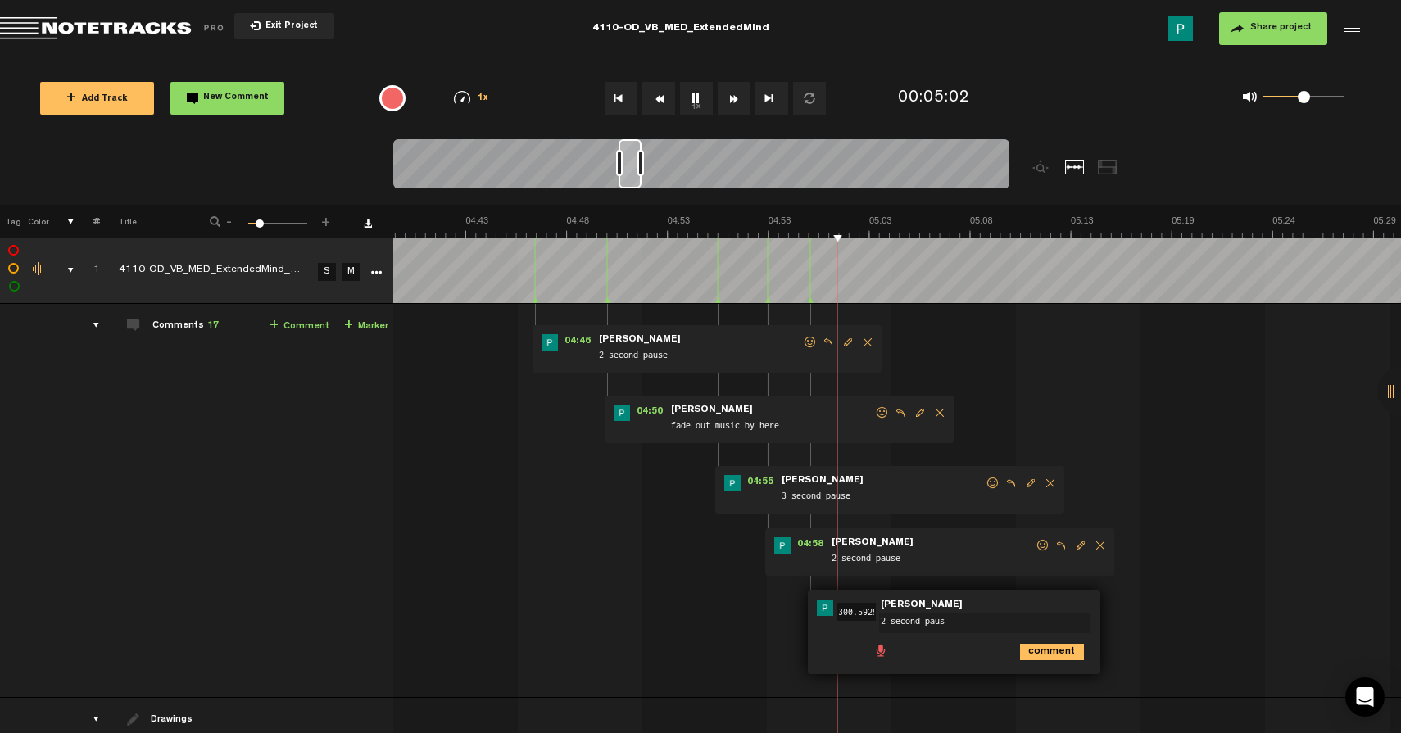
type textarea "2 second pause"
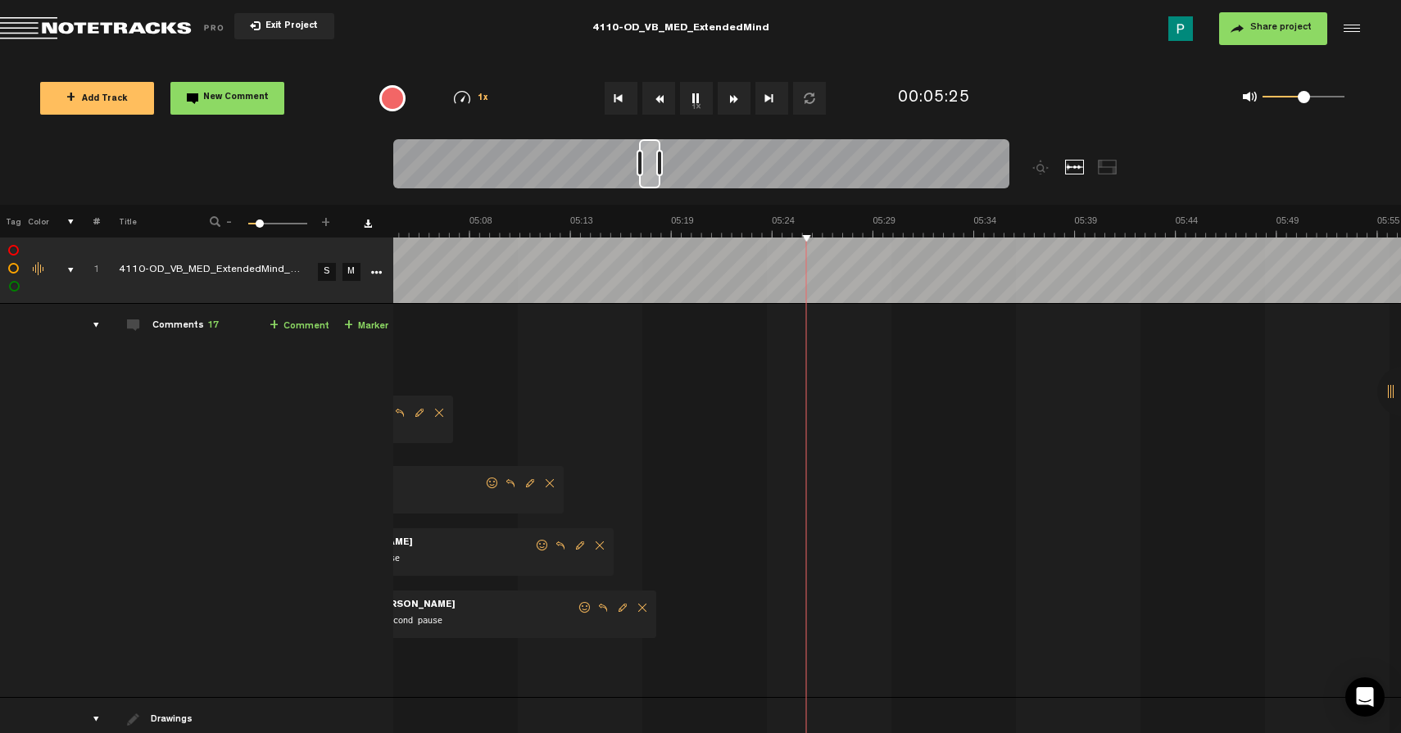
scroll to position [0, 6017]
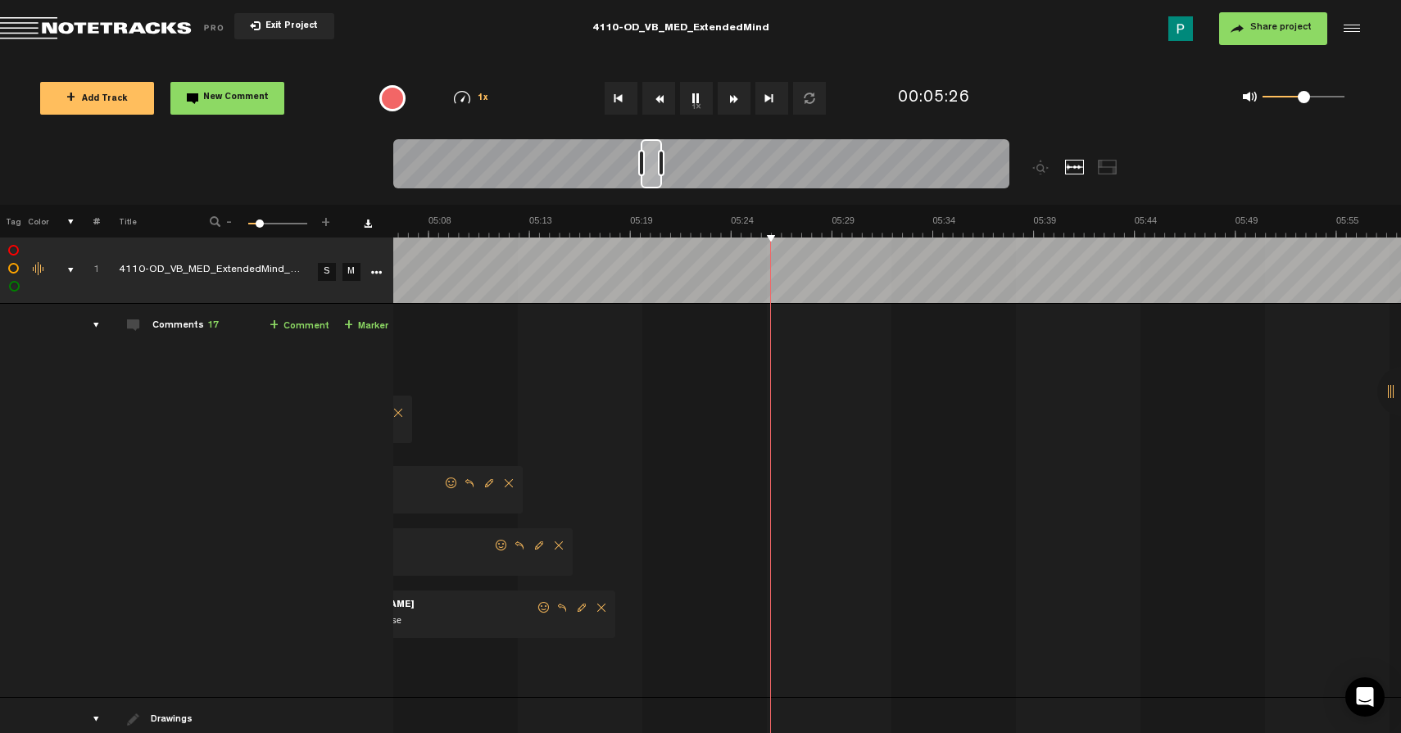
drag, startPoint x: 629, startPoint y: 163, endPoint x: 651, endPoint y: 153, distance: 24.2
click at [651, 153] on div at bounding box center [651, 163] width 21 height 49
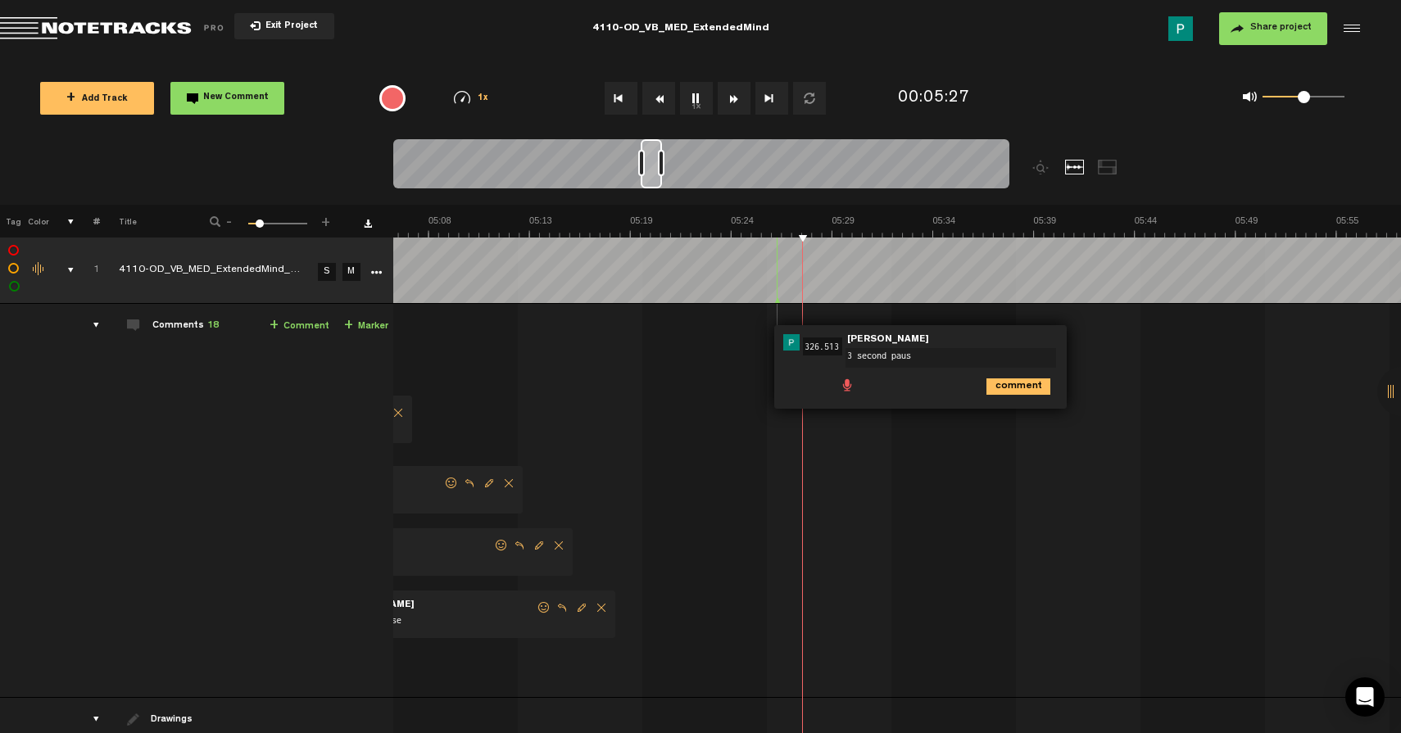
type textarea "3 second pause"
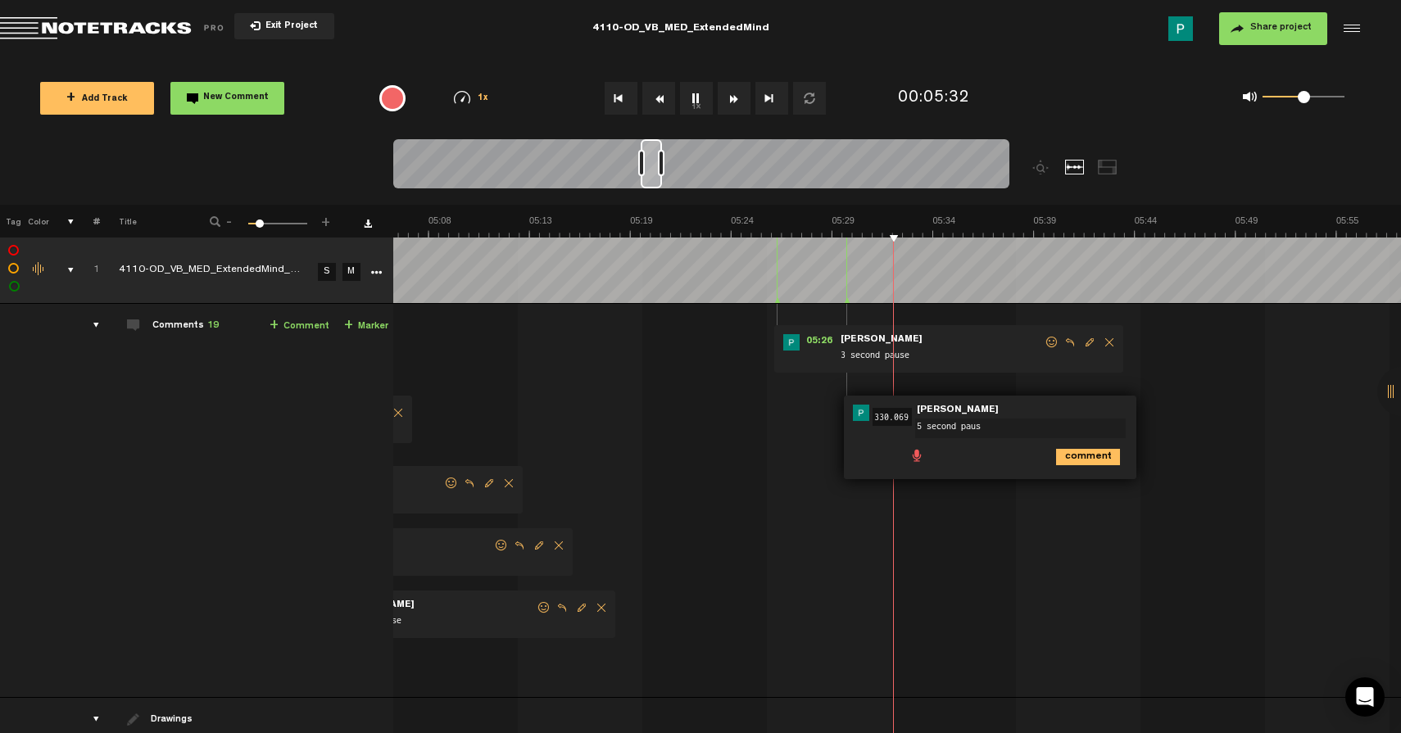
type textarea "5 second pause"
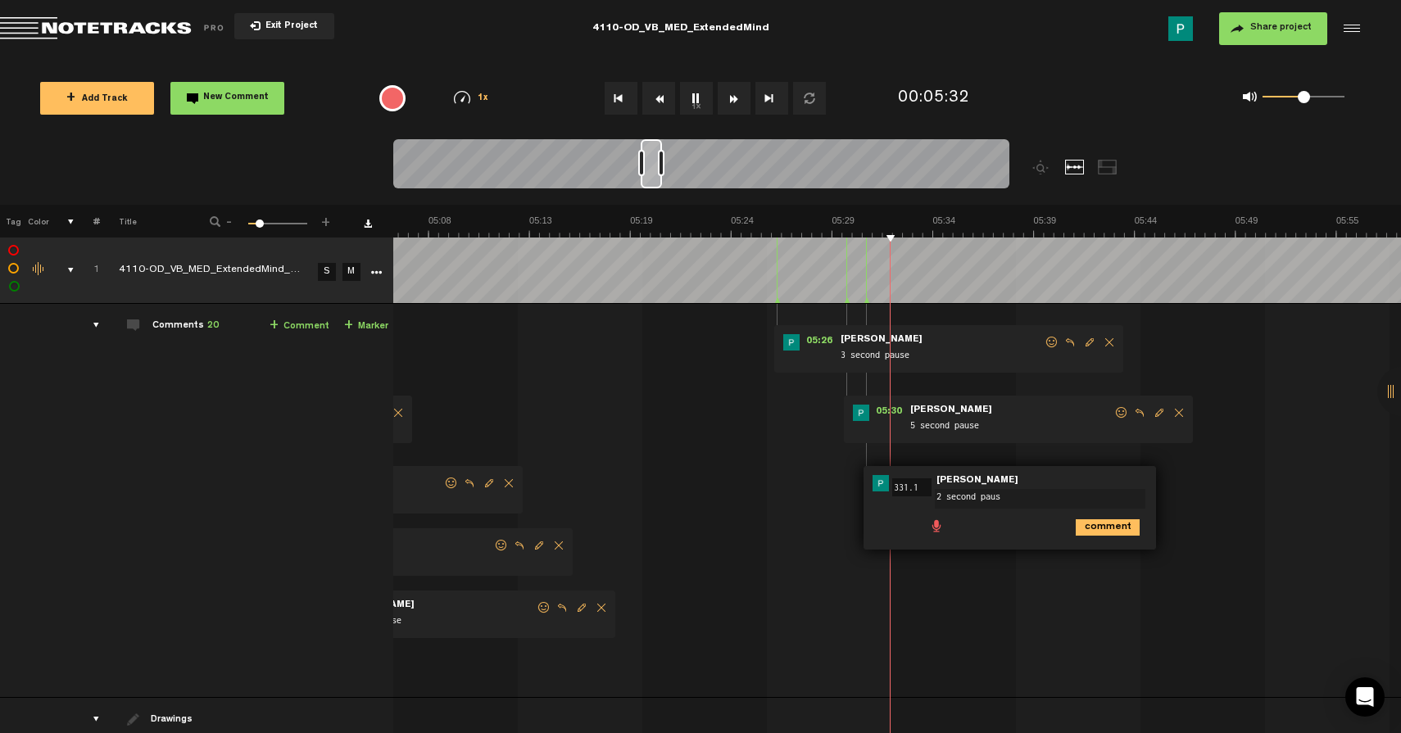
type textarea "2 second pause"
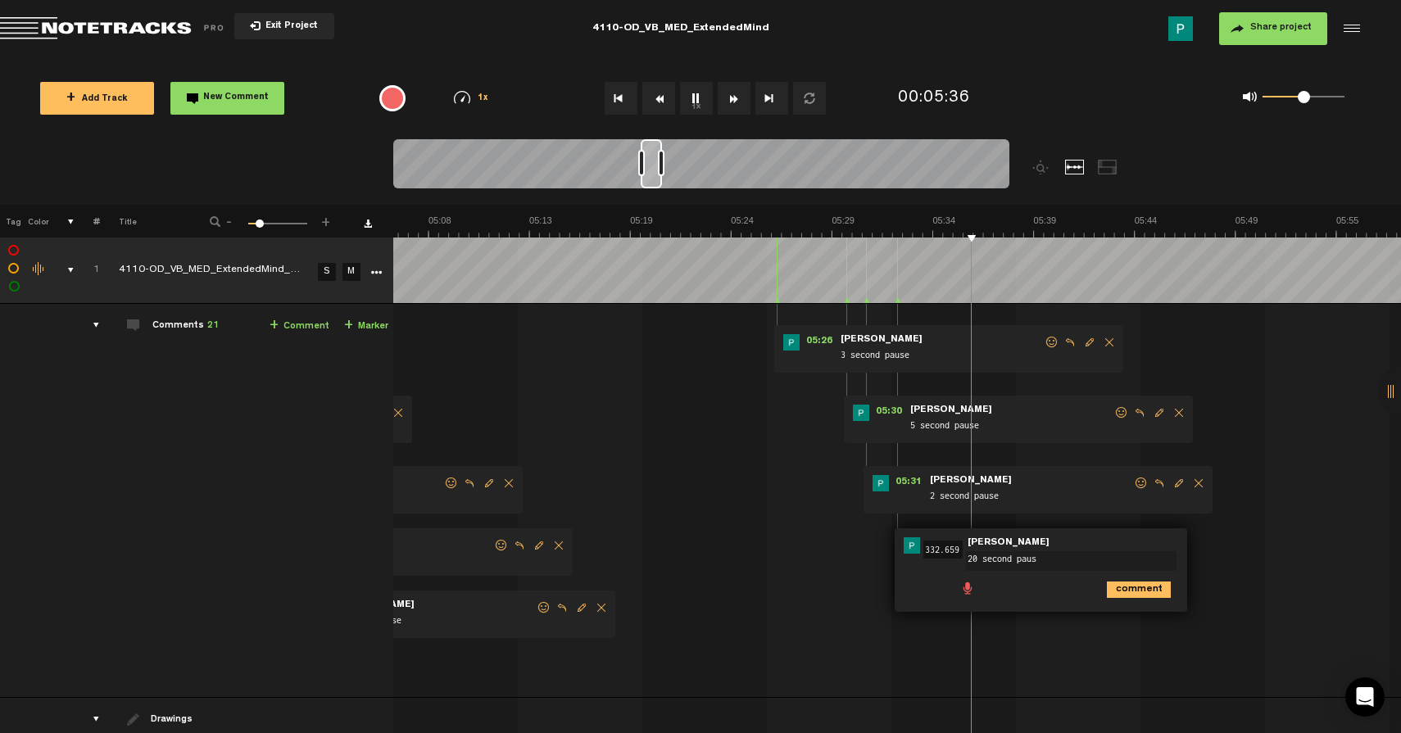
type textarea "20 second pause"
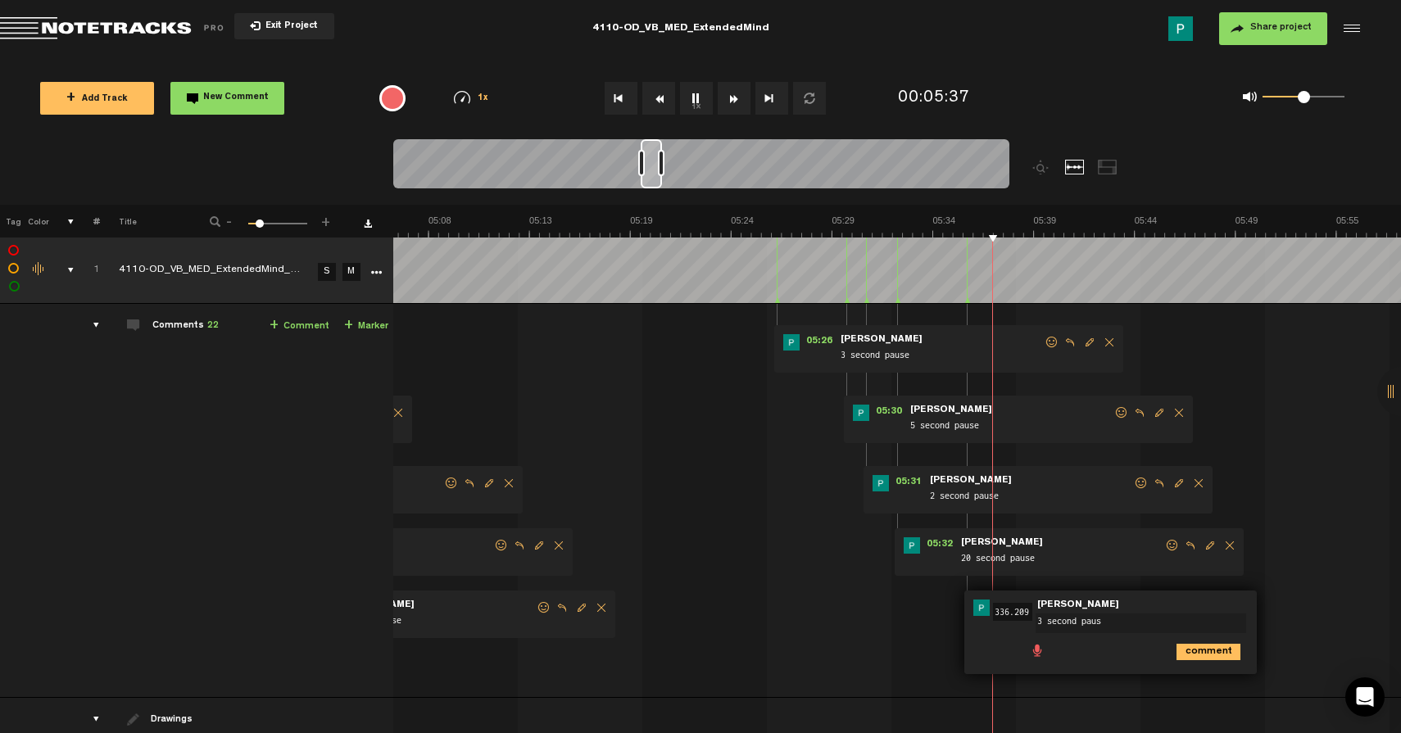
type textarea "3 second pause"
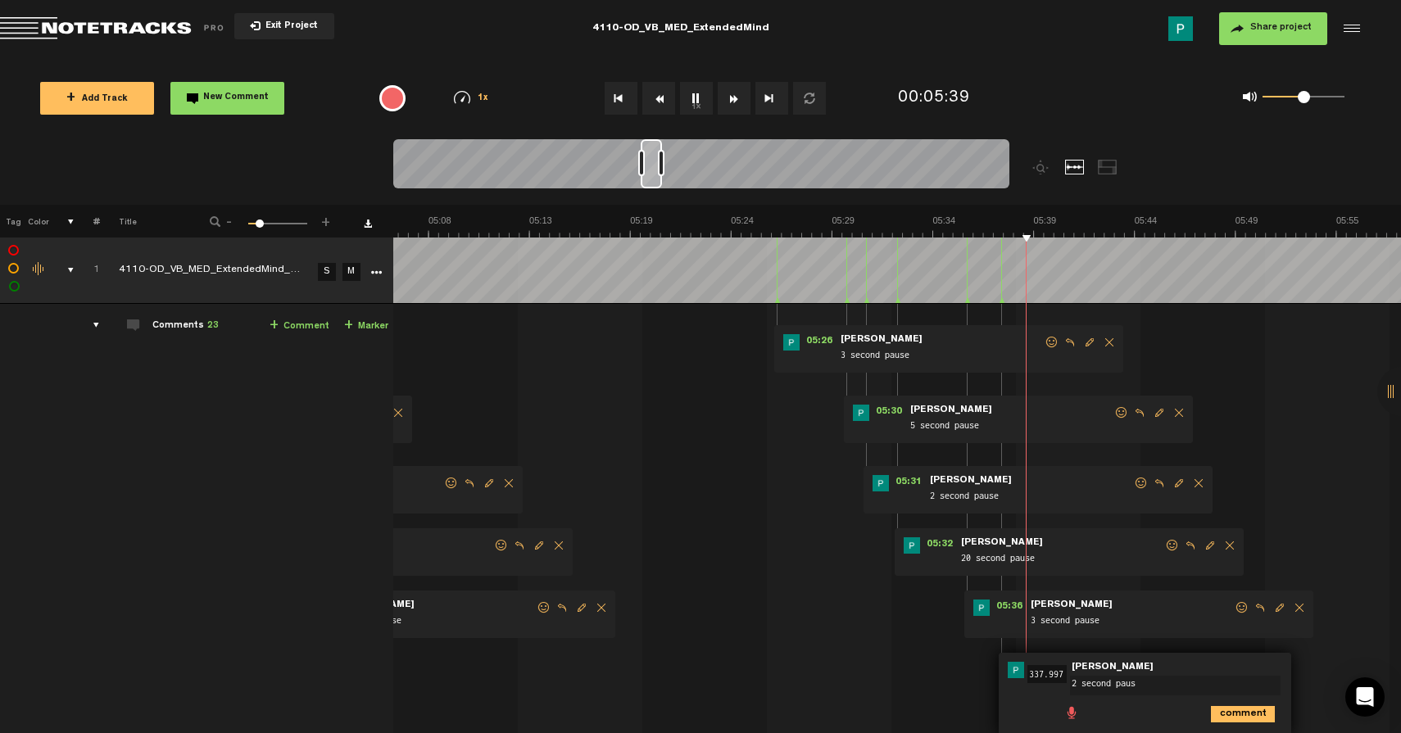
type textarea "2 second pause"
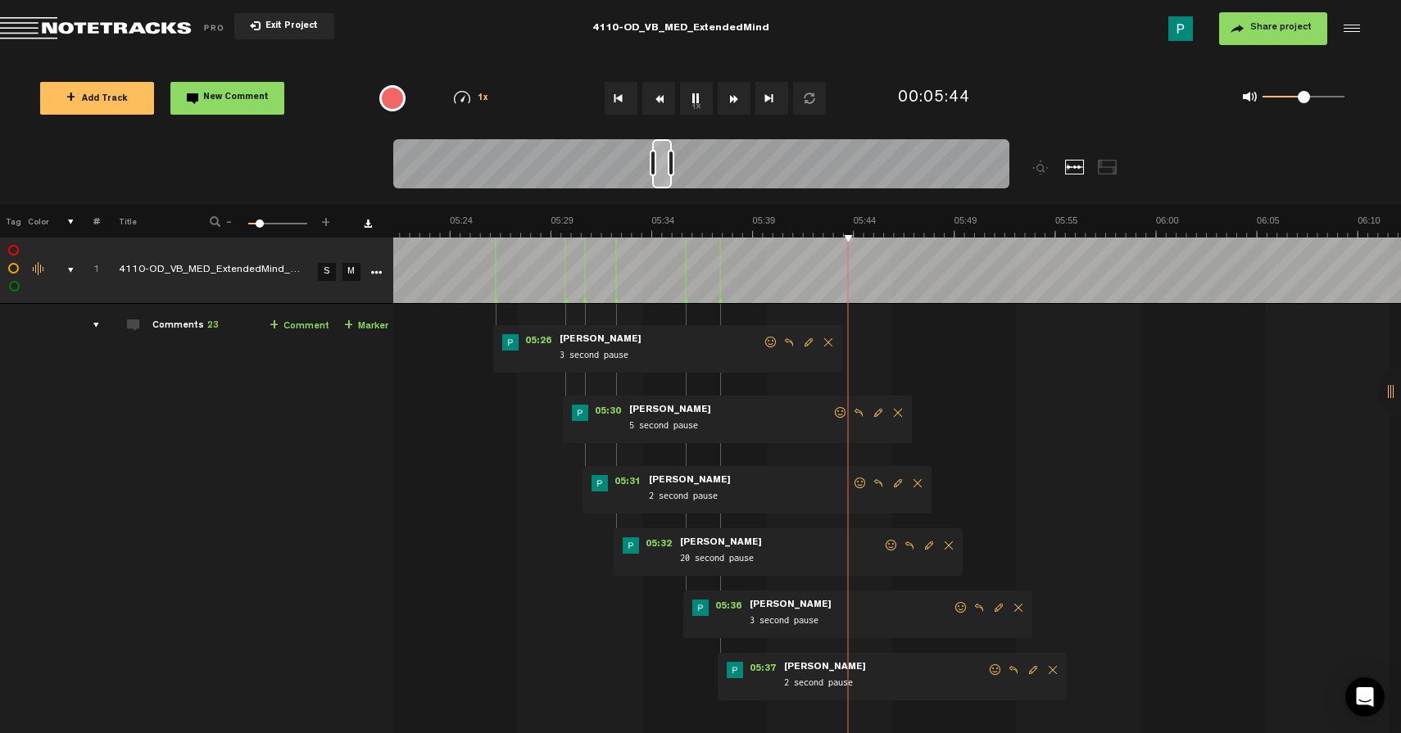
scroll to position [0, 6258]
drag, startPoint x: 652, startPoint y: 176, endPoint x: 662, endPoint y: 173, distance: 10.4
click at [662, 173] on div at bounding box center [662, 163] width 20 height 49
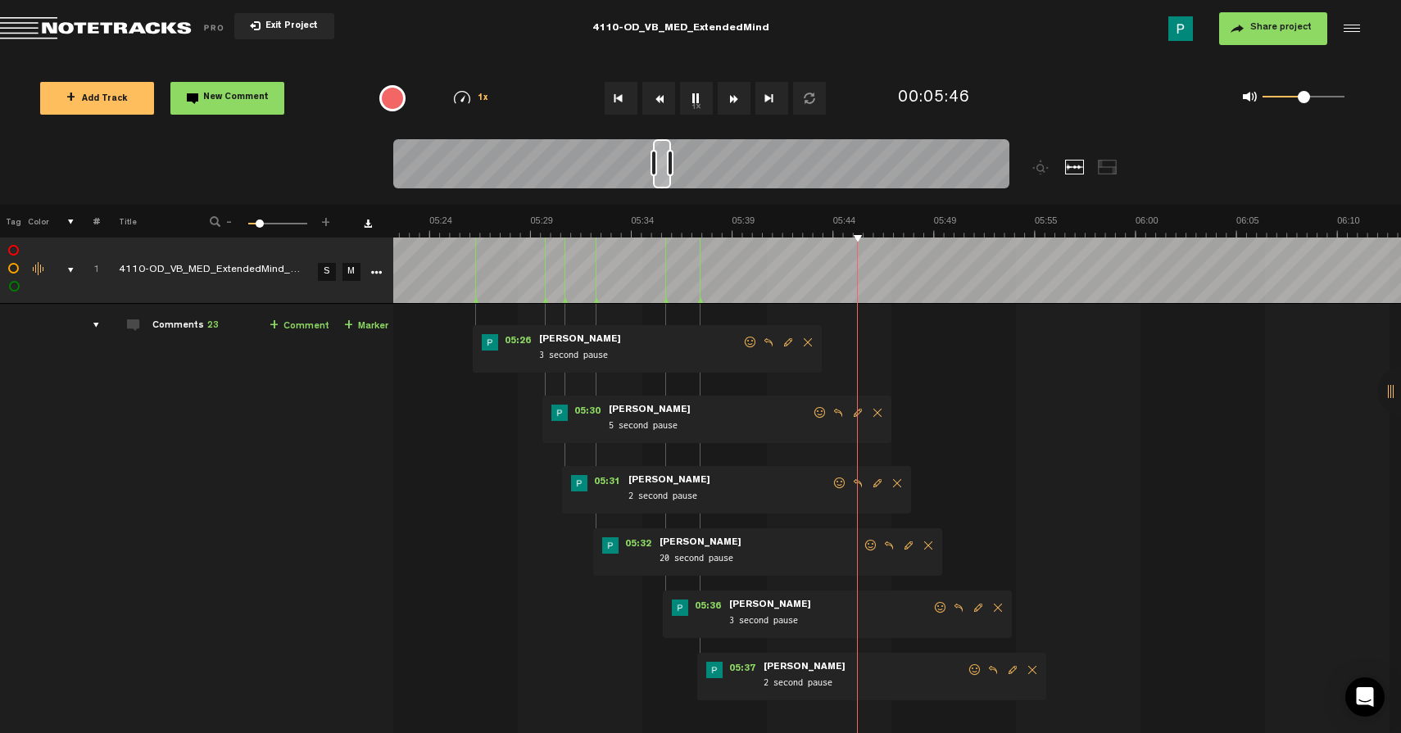
click at [665, 174] on div at bounding box center [662, 163] width 18 height 49
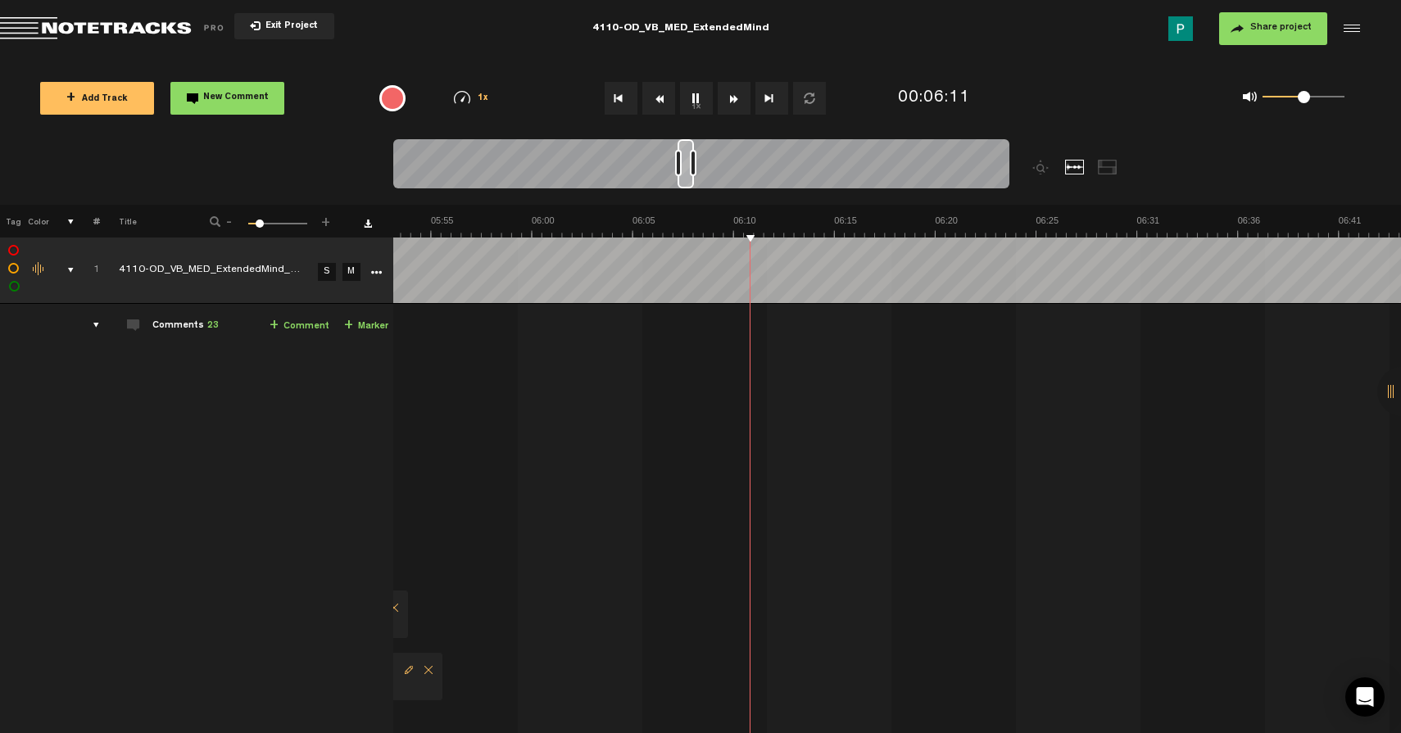
scroll to position [0, 6922]
drag, startPoint x: 674, startPoint y: 175, endPoint x: 683, endPoint y: 174, distance: 8.2
click at [683, 174] on div at bounding box center [686, 163] width 16 height 49
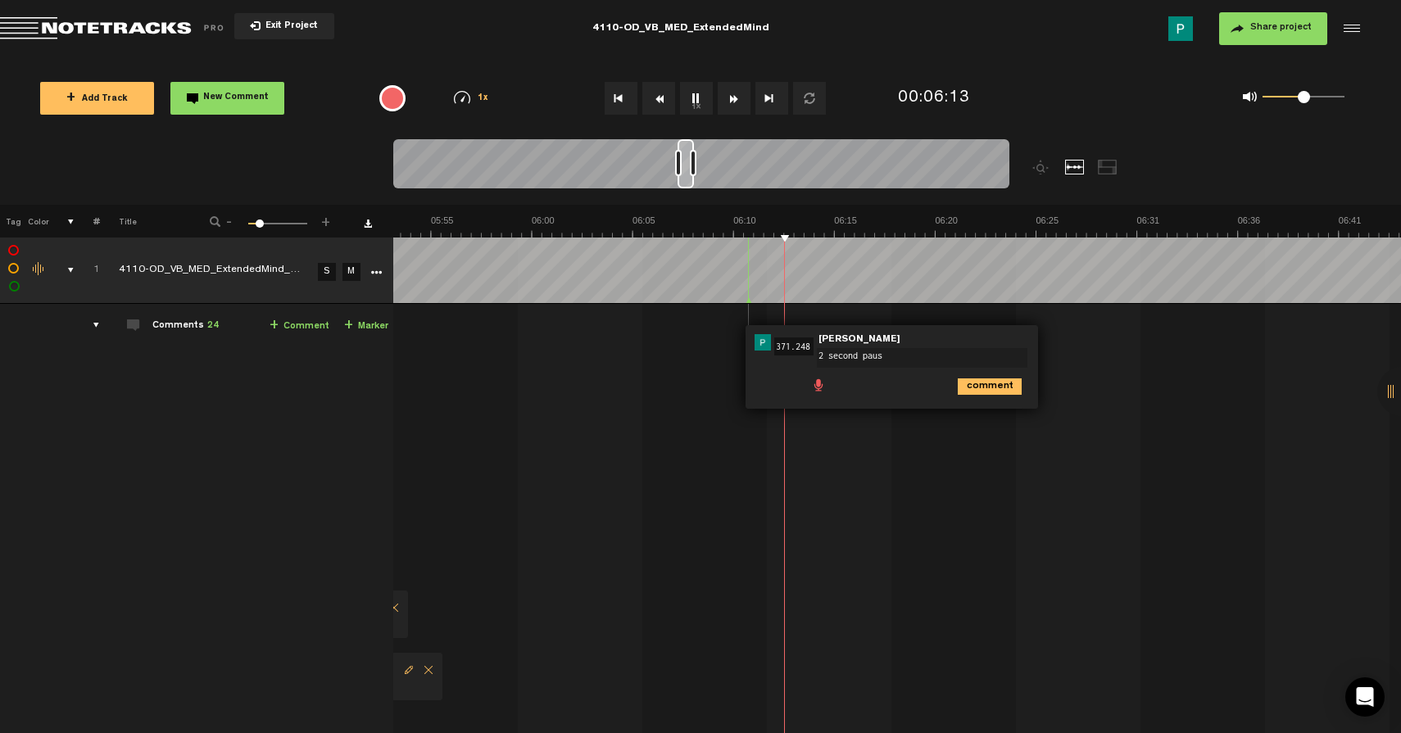
type textarea "2 second pause"
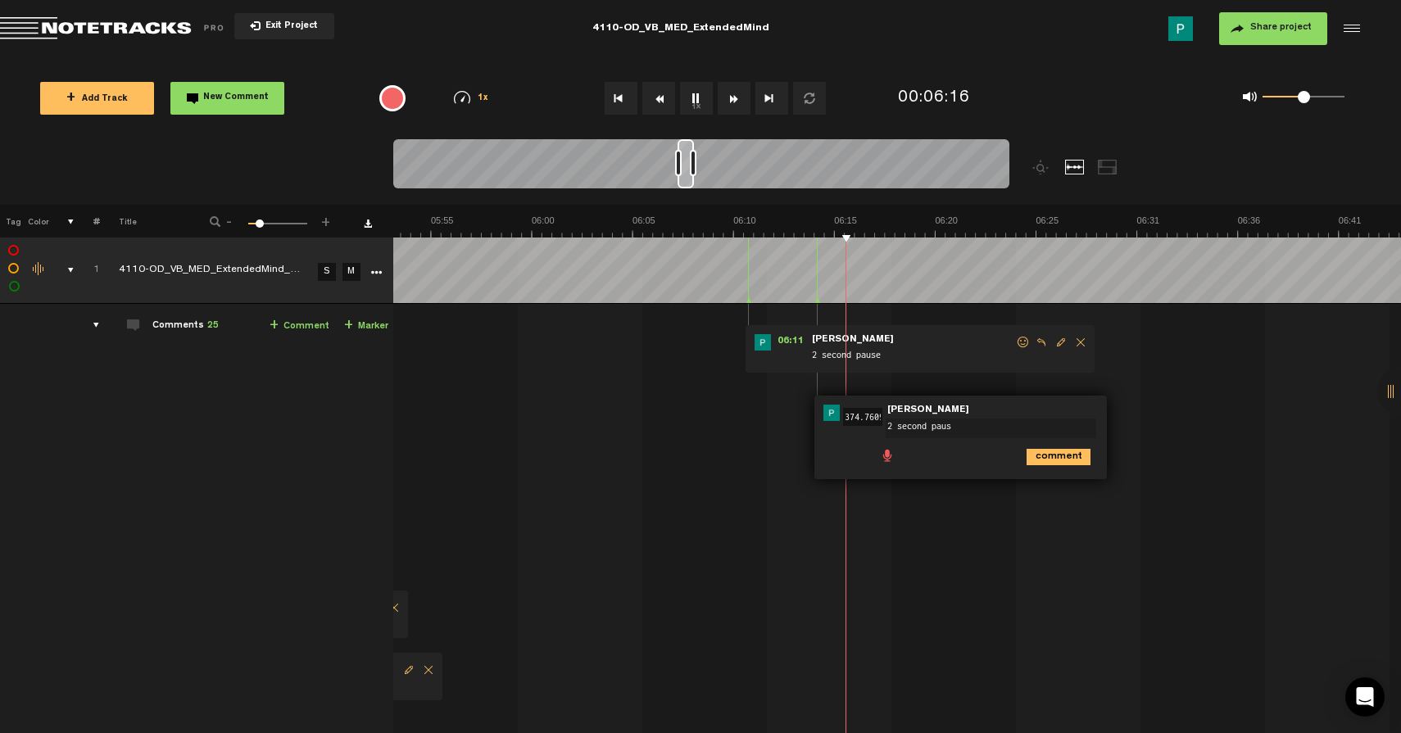
type textarea "2 second pause"
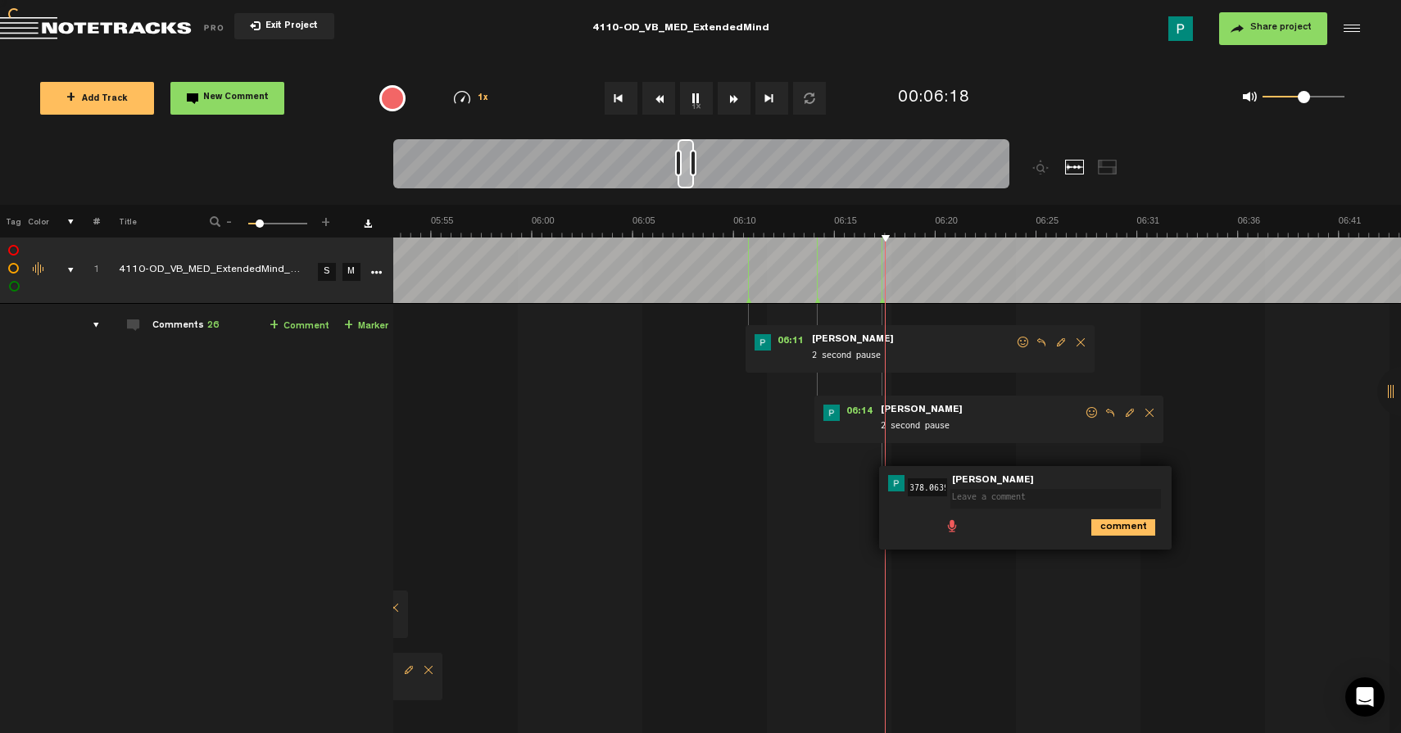
scroll to position [0, 0]
type textarea "3 second pause"
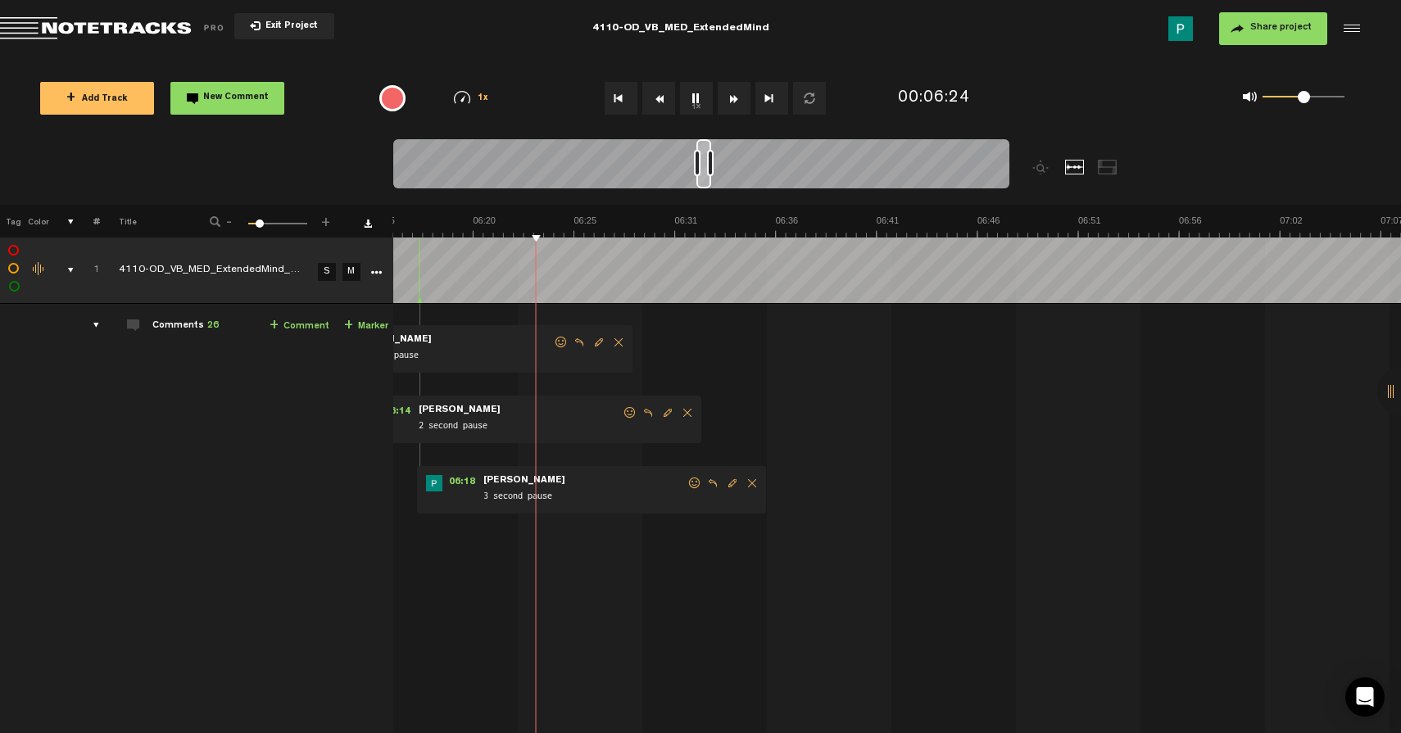
scroll to position [0, 7485]
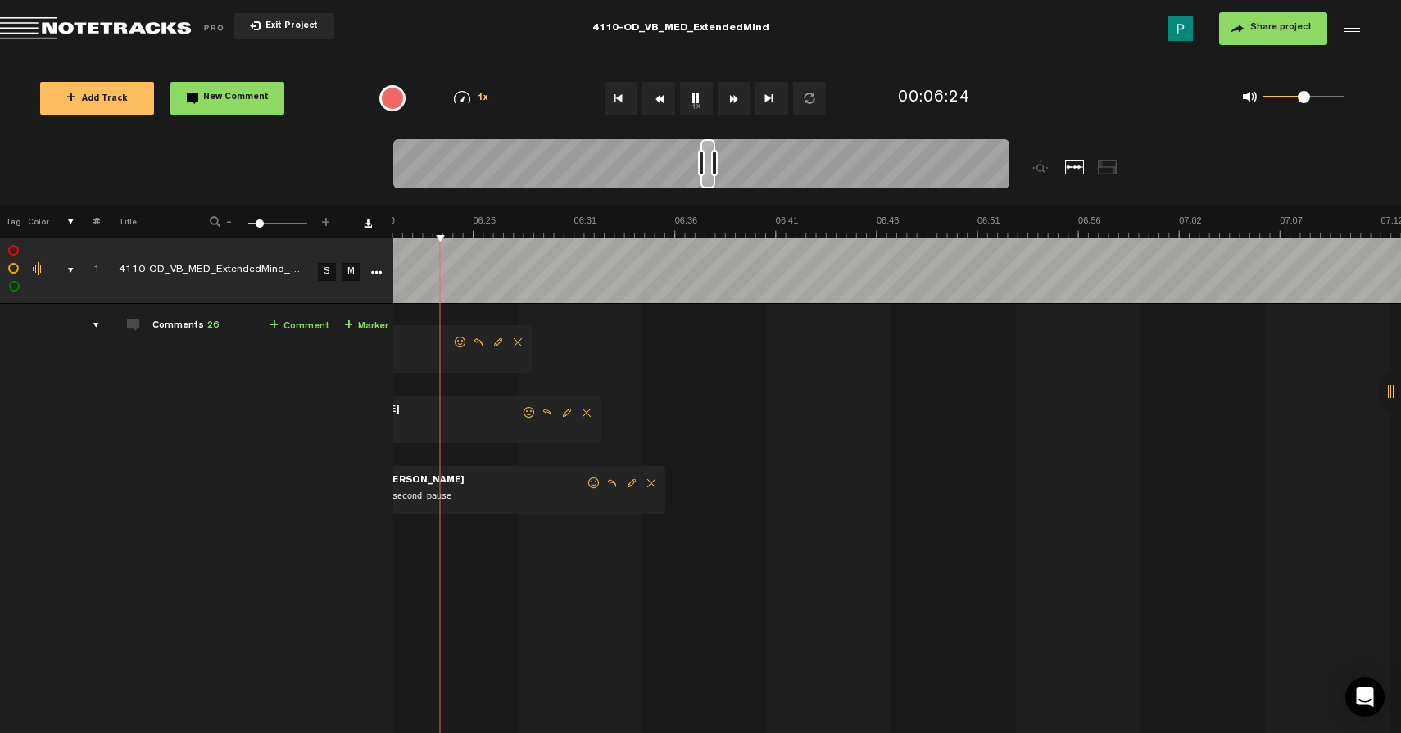
drag, startPoint x: 683, startPoint y: 180, endPoint x: 706, endPoint y: 177, distance: 23.2
click at [706, 177] on div at bounding box center [708, 163] width 15 height 49
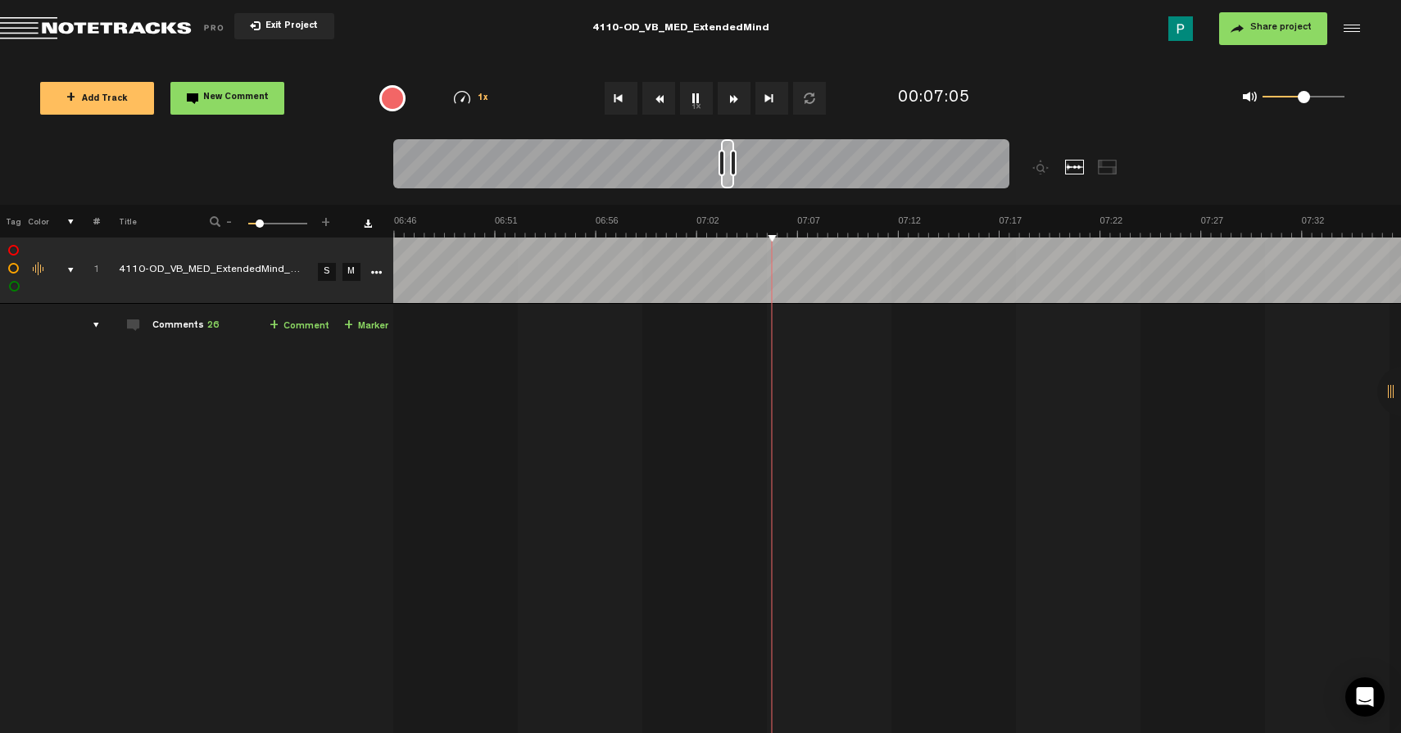
scroll to position [0, 8028]
drag, startPoint x: 707, startPoint y: 183, endPoint x: 729, endPoint y: 178, distance: 22.7
click at [729, 178] on div at bounding box center [729, 163] width 13 height 49
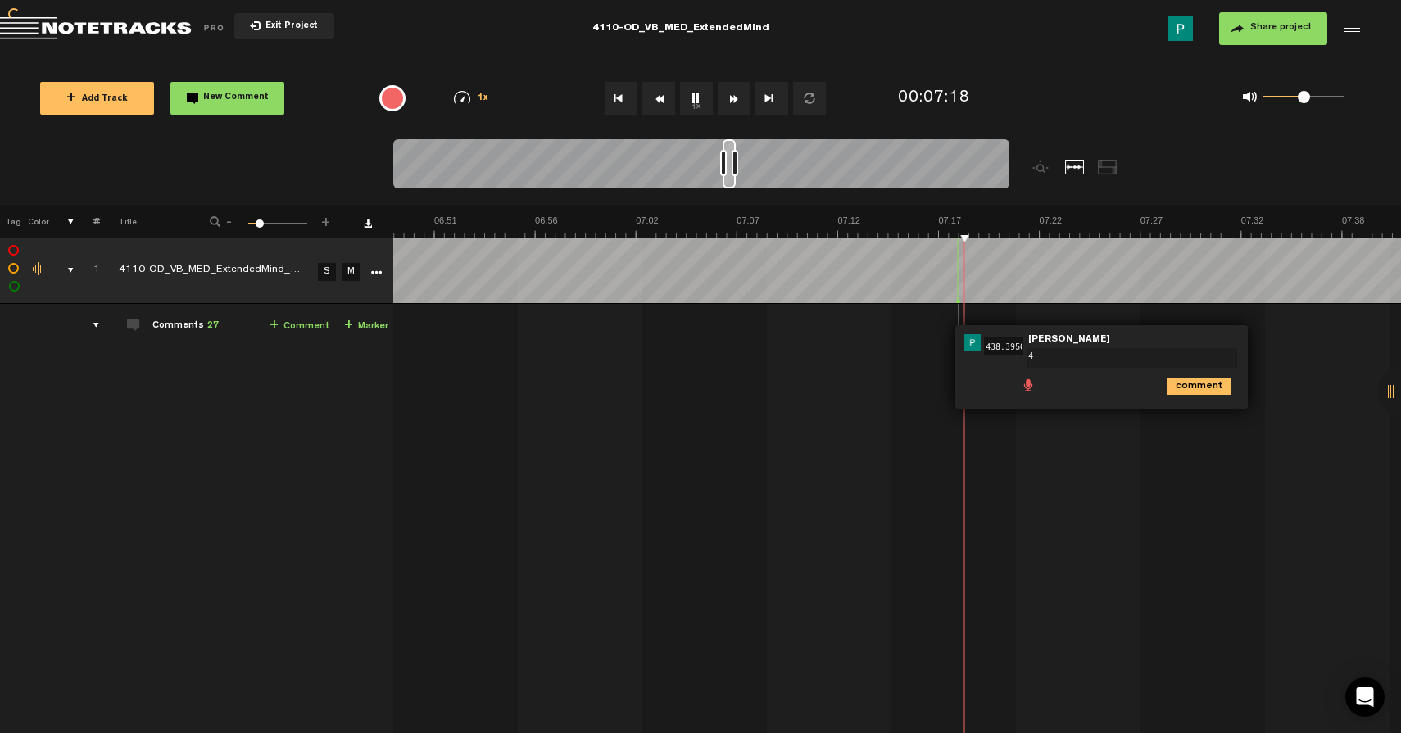
scroll to position [0, 0]
type textarea "45 second pause"
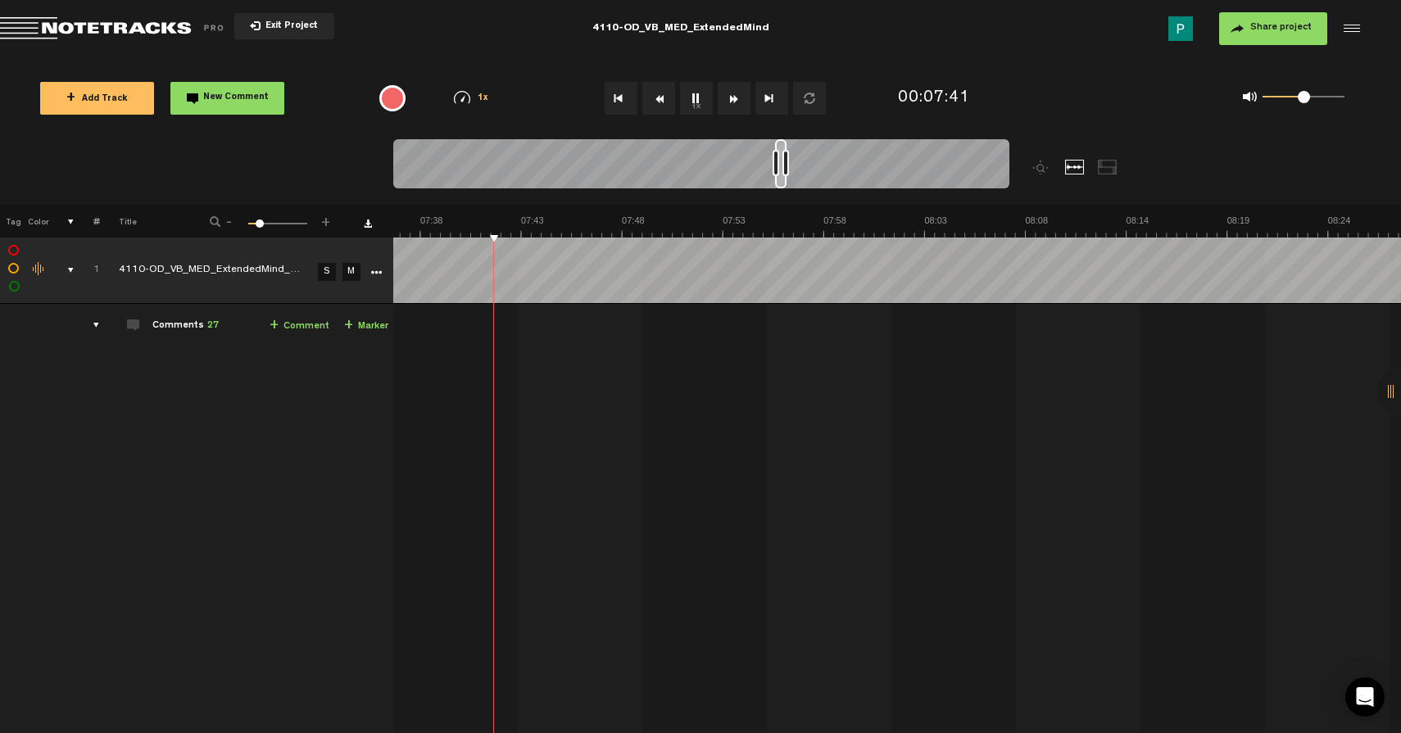
scroll to position [0, 8952]
drag, startPoint x: 748, startPoint y: 179, endPoint x: 787, endPoint y: 173, distance: 38.9
click at [787, 173] on div at bounding box center [701, 166] width 616 height 55
drag, startPoint x: 784, startPoint y: 184, endPoint x: 797, endPoint y: 184, distance: 12.3
click at [797, 184] on div at bounding box center [795, 163] width 10 height 49
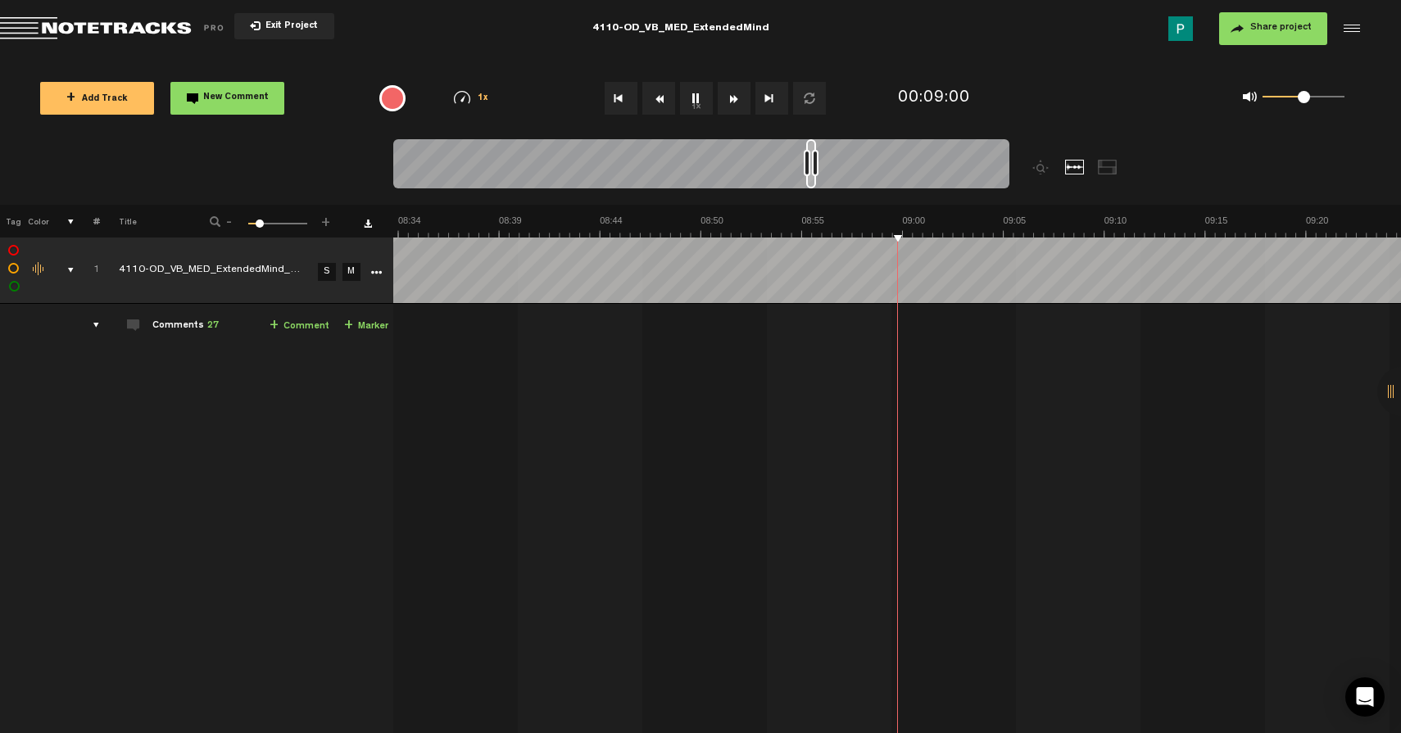
scroll to position [0, 10485]
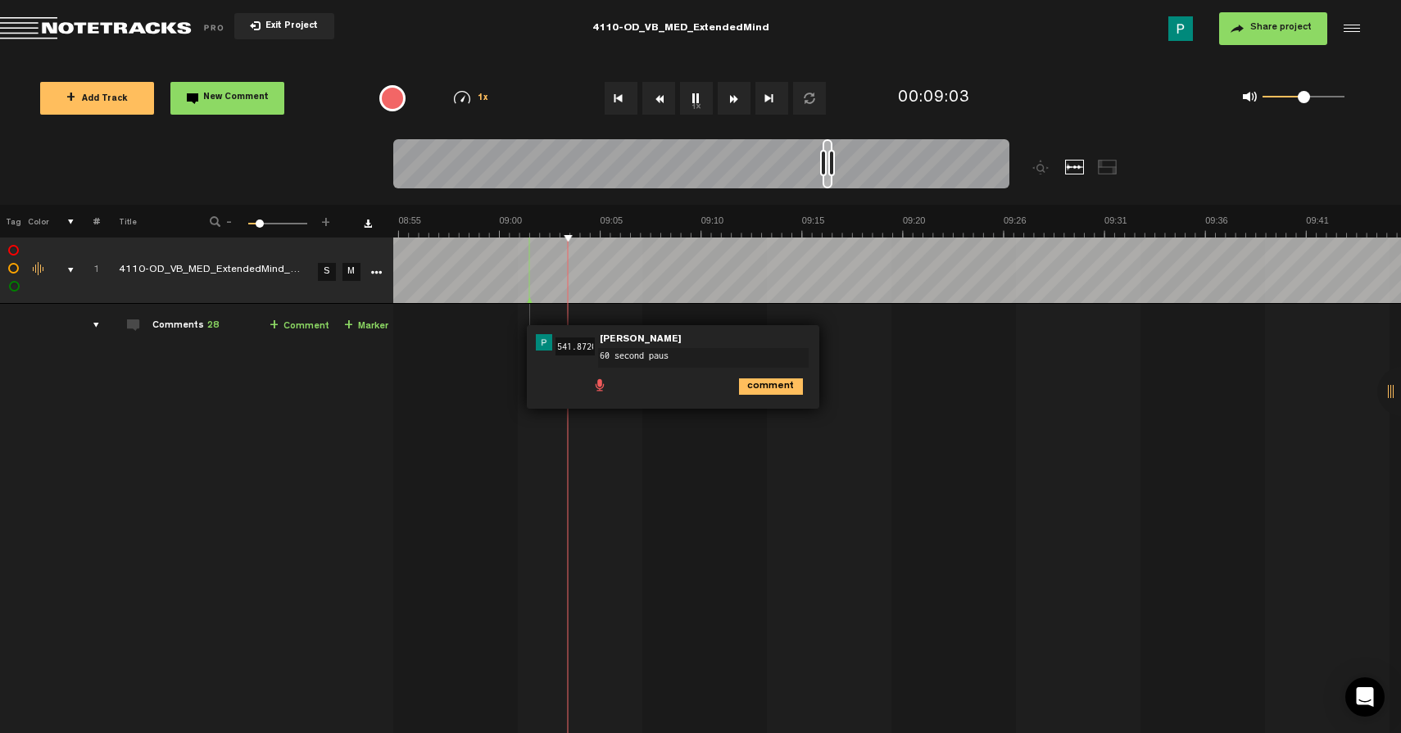
type textarea "60 second pause"
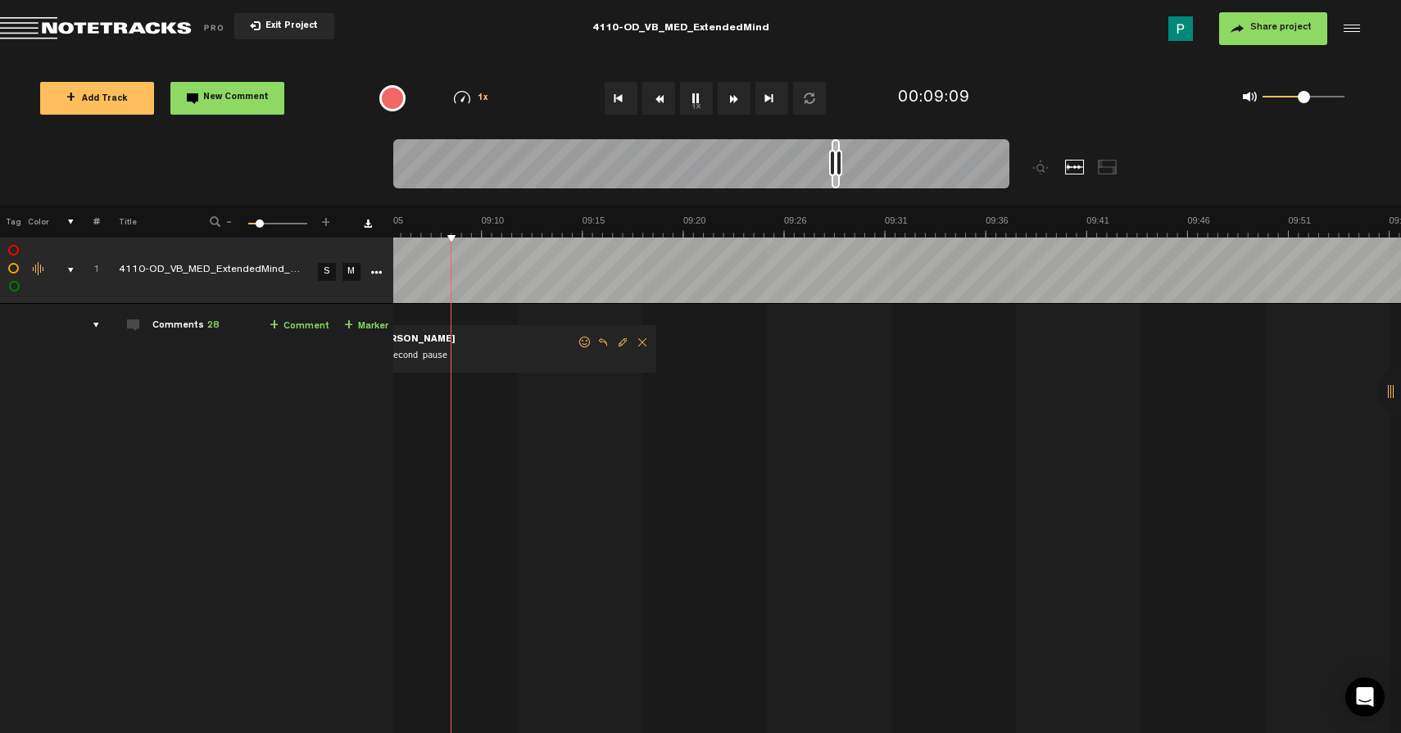
click at [838, 182] on div at bounding box center [836, 163] width 8 height 49
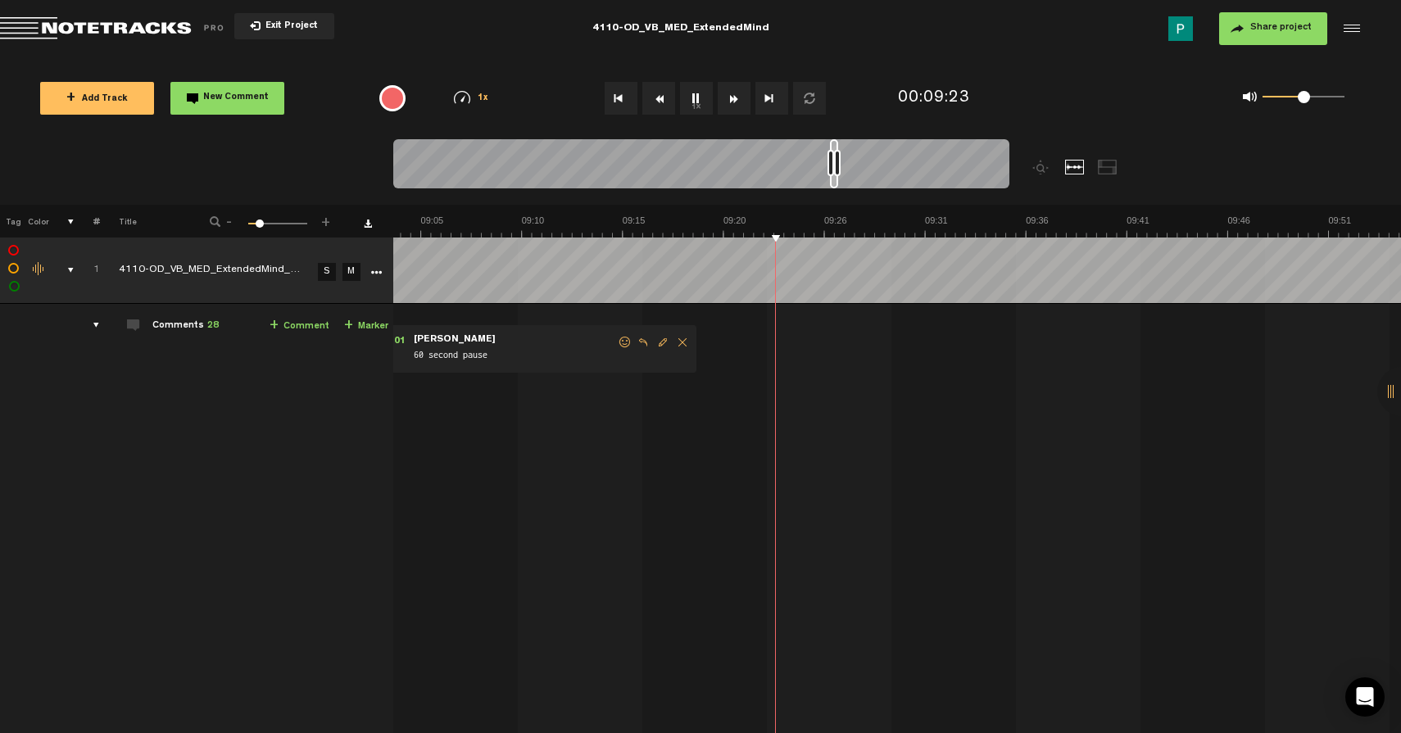
click at [697, 101] on button "1x" at bounding box center [696, 98] width 33 height 33
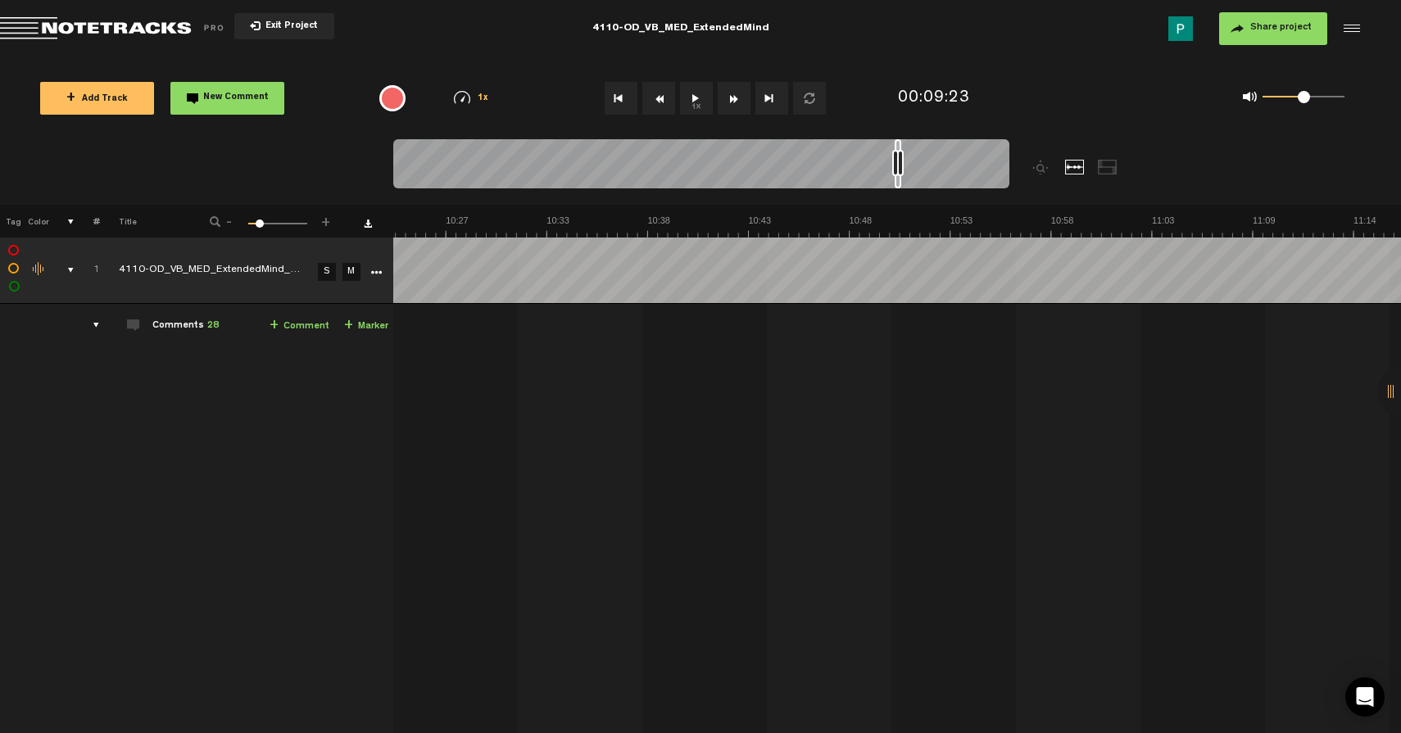
scroll to position [0, 12354]
drag, startPoint x: 833, startPoint y: 183, endPoint x: 901, endPoint y: 179, distance: 69.0
click at [901, 179] on div at bounding box center [902, 163] width 7 height 49
click at [685, 93] on button "1x" at bounding box center [696, 98] width 33 height 33
type textarea "60 second pause"
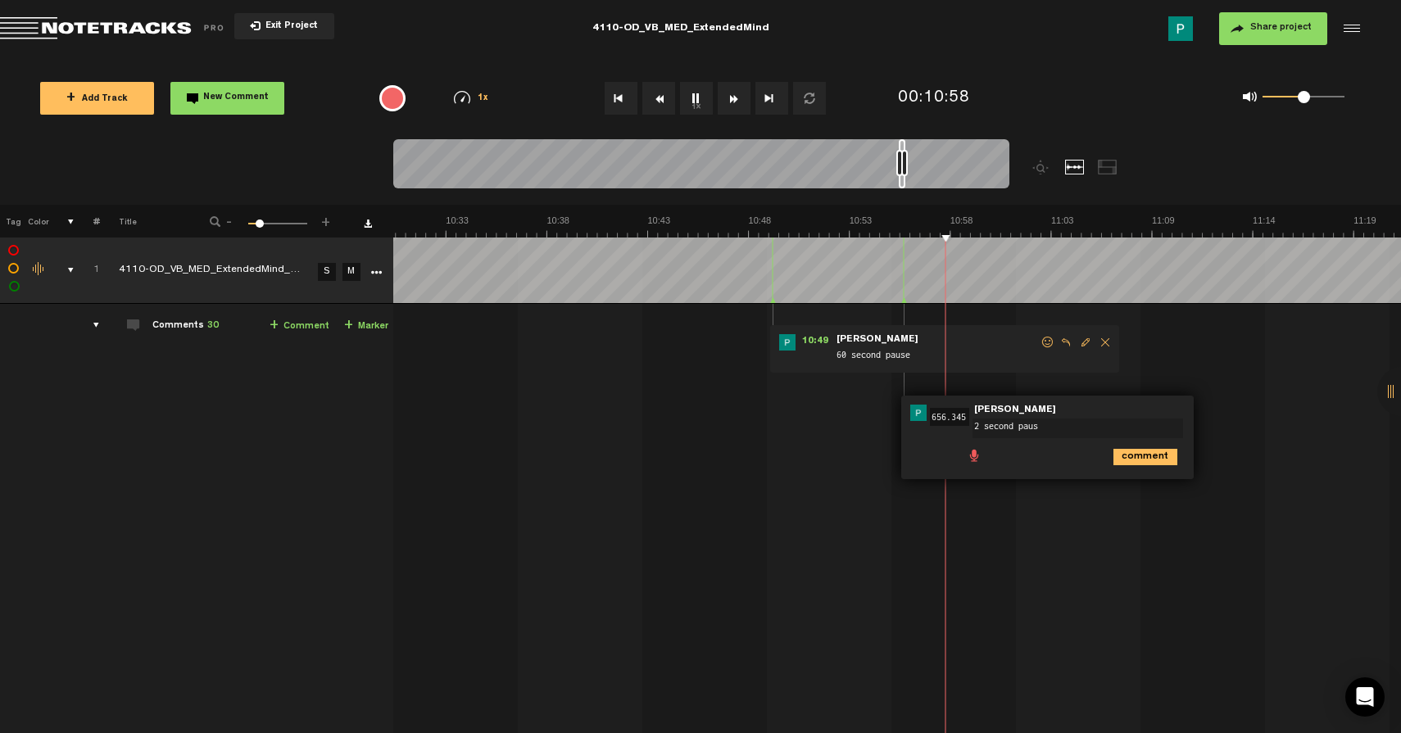
type textarea "2 second pause"
click at [700, 99] on button "1x" at bounding box center [696, 98] width 33 height 33
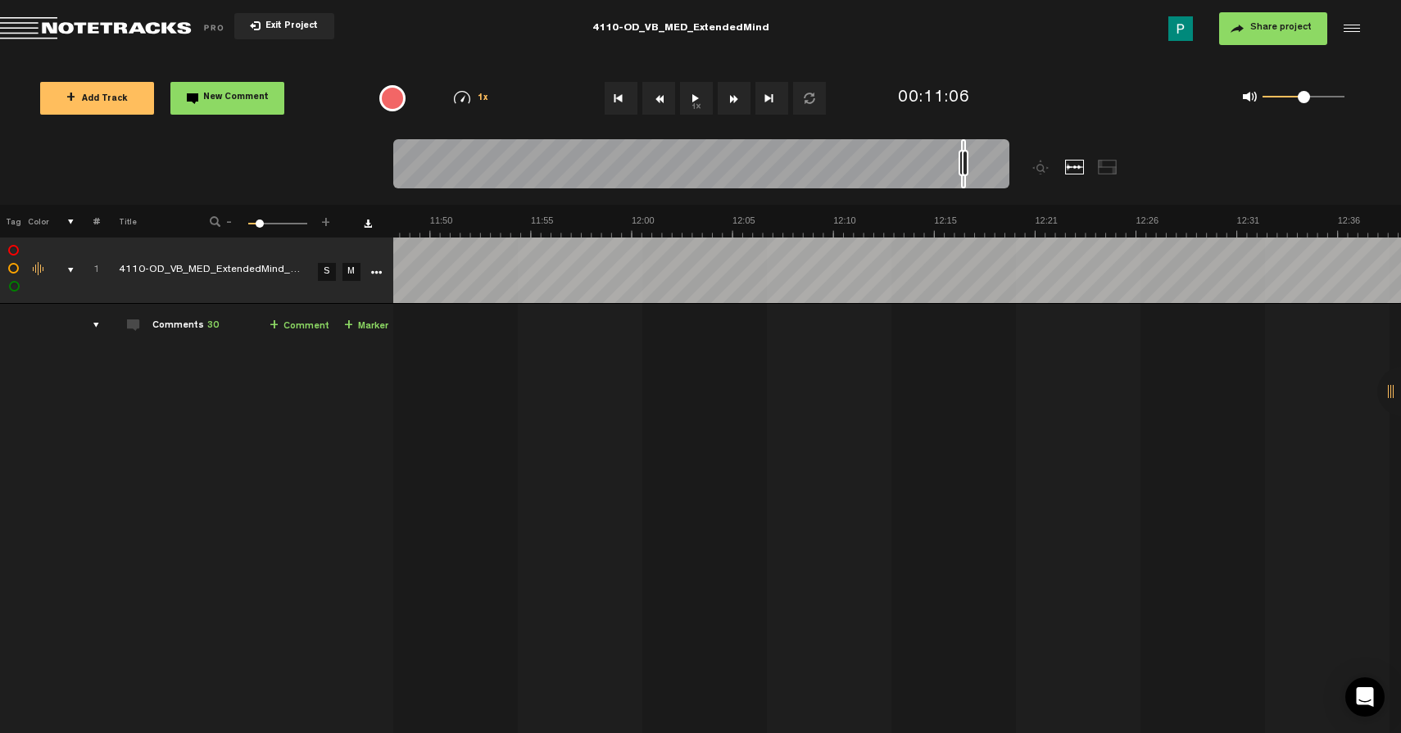
scroll to position [0, 13864]
drag, startPoint x: 903, startPoint y: 181, endPoint x: 965, endPoint y: 178, distance: 61.5
click at [965, 178] on div at bounding box center [963, 163] width 5 height 49
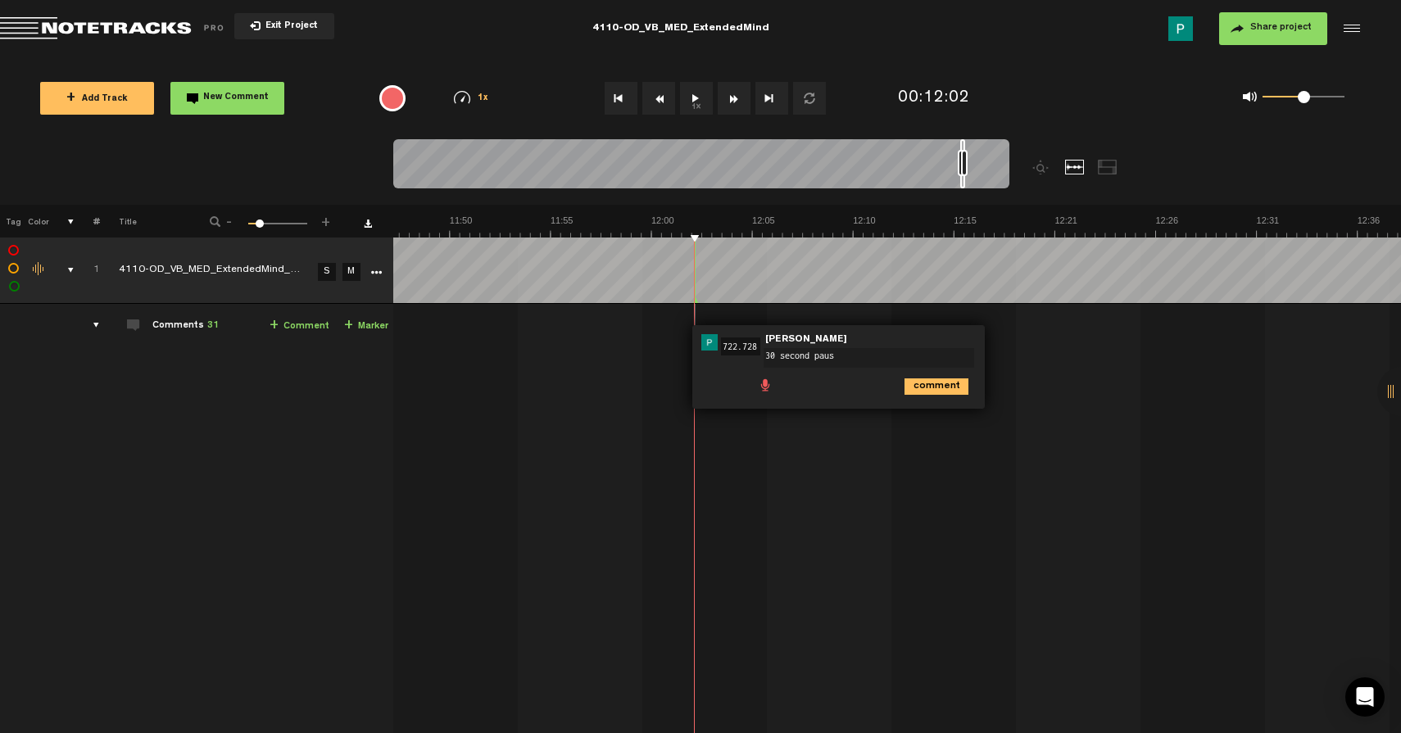
type textarea "30 second pause"
click at [704, 98] on button "1x" at bounding box center [696, 98] width 33 height 33
